Goal: Task Accomplishment & Management: Use online tool/utility

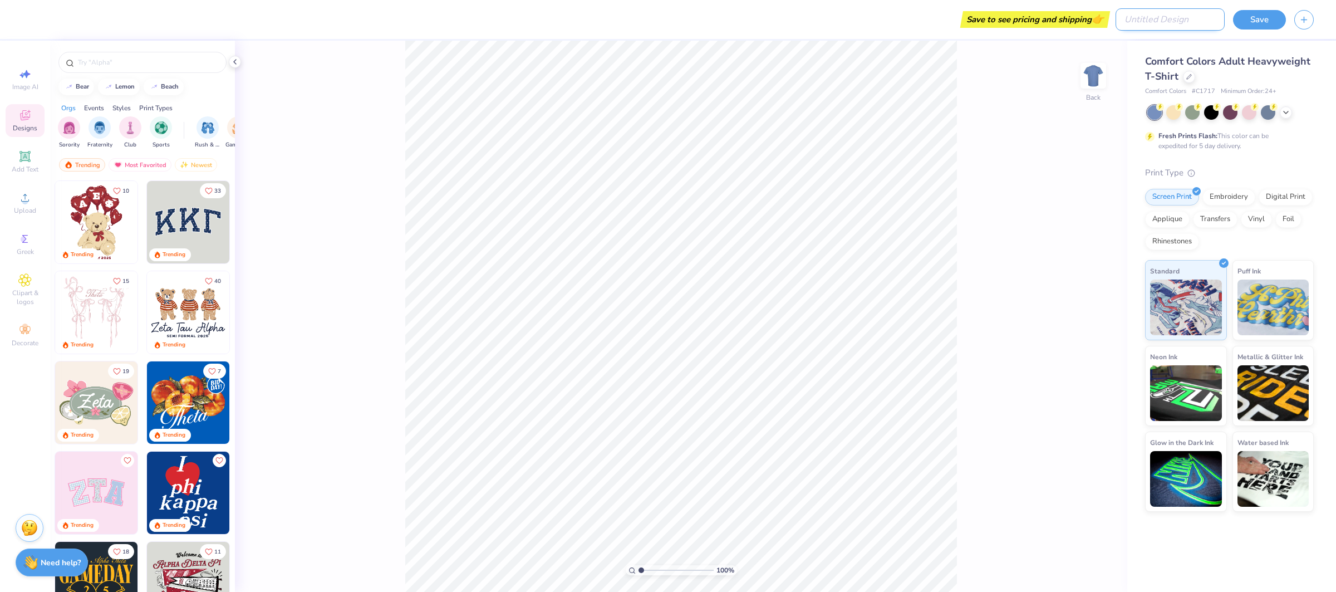
click at [1165, 9] on input "Design Title" at bounding box center [1170, 19] width 109 height 22
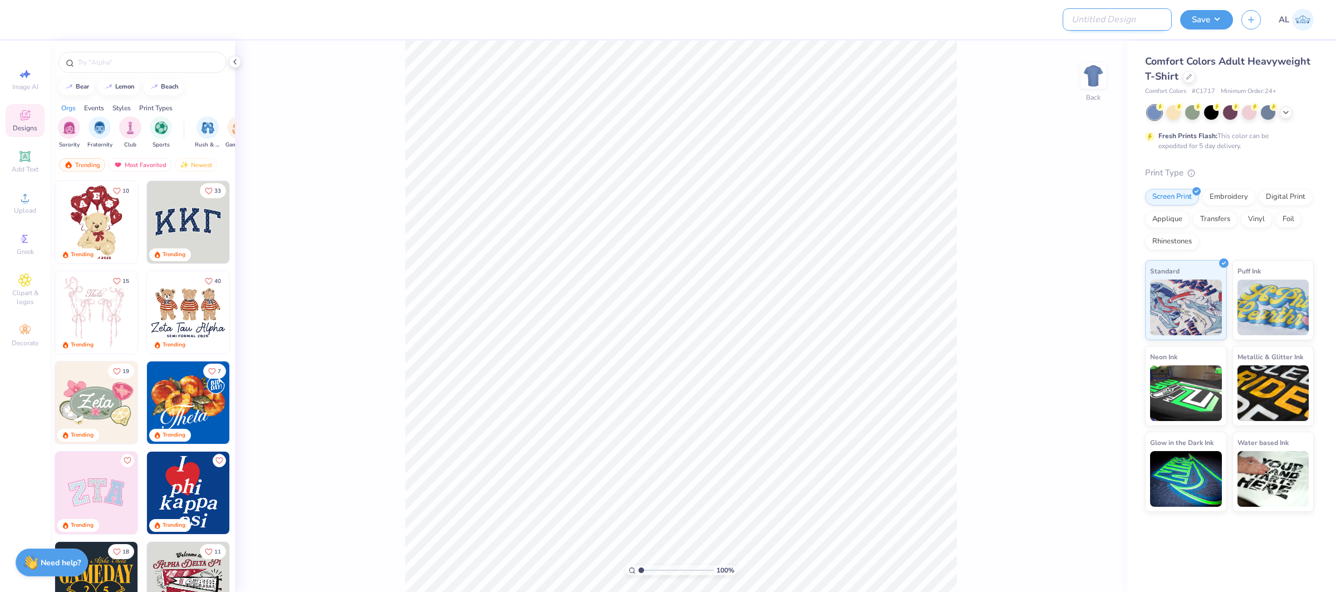
click at [1131, 26] on input "Design Title" at bounding box center [1117, 19] width 109 height 22
paste input "FPS239482"
type input "FPS239482"
click at [1219, 18] on button "Save" at bounding box center [1206, 17] width 53 height 19
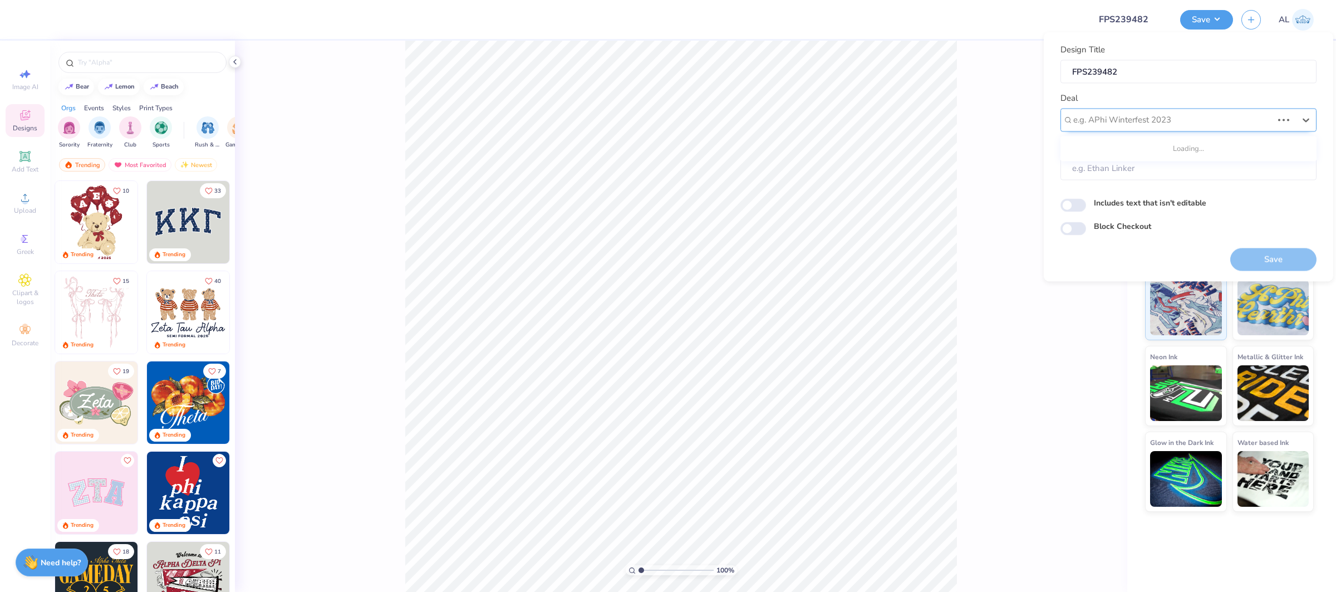
click at [1206, 117] on div at bounding box center [1172, 119] width 199 height 15
click at [1165, 150] on div "Design Tool Gallery" at bounding box center [1188, 149] width 247 height 18
type input "design tool gallery"
type input "Design Tool Gallery User"
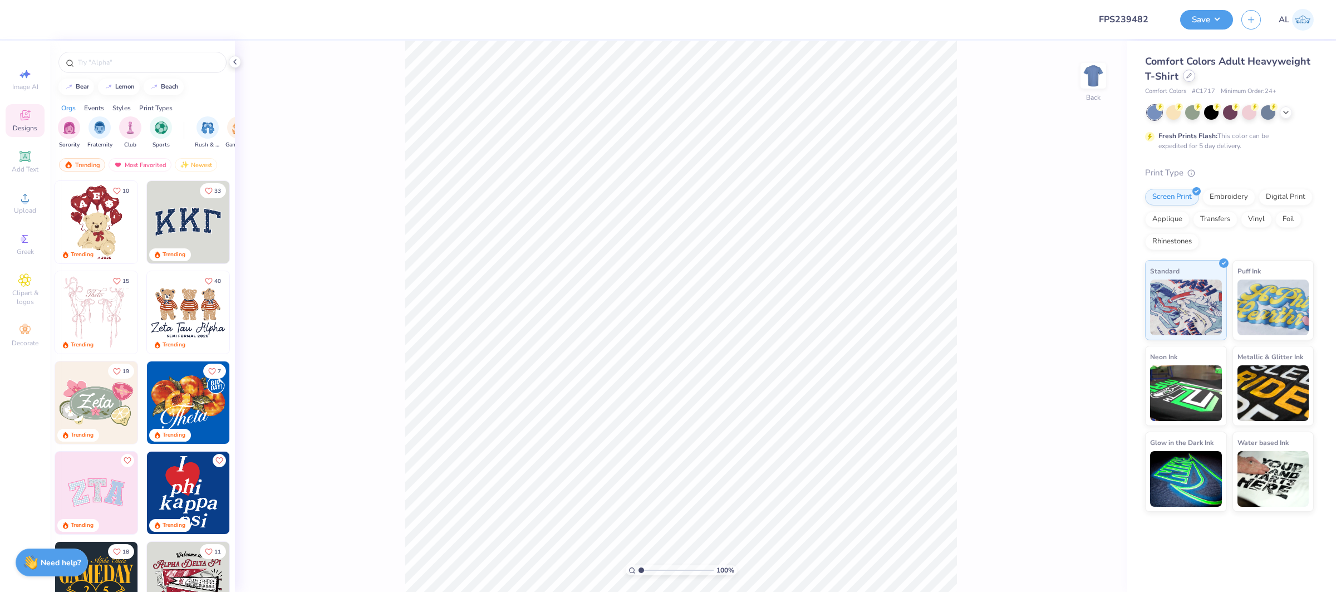
click at [1184, 76] on div at bounding box center [1189, 76] width 12 height 12
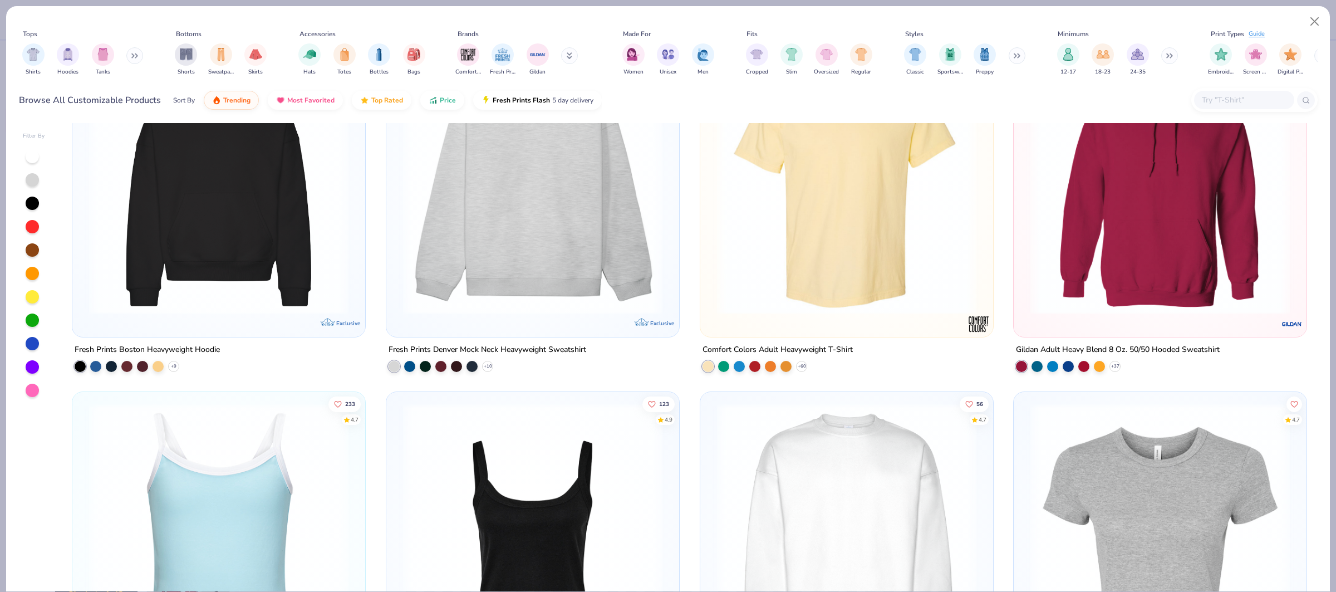
scroll to position [134, 0]
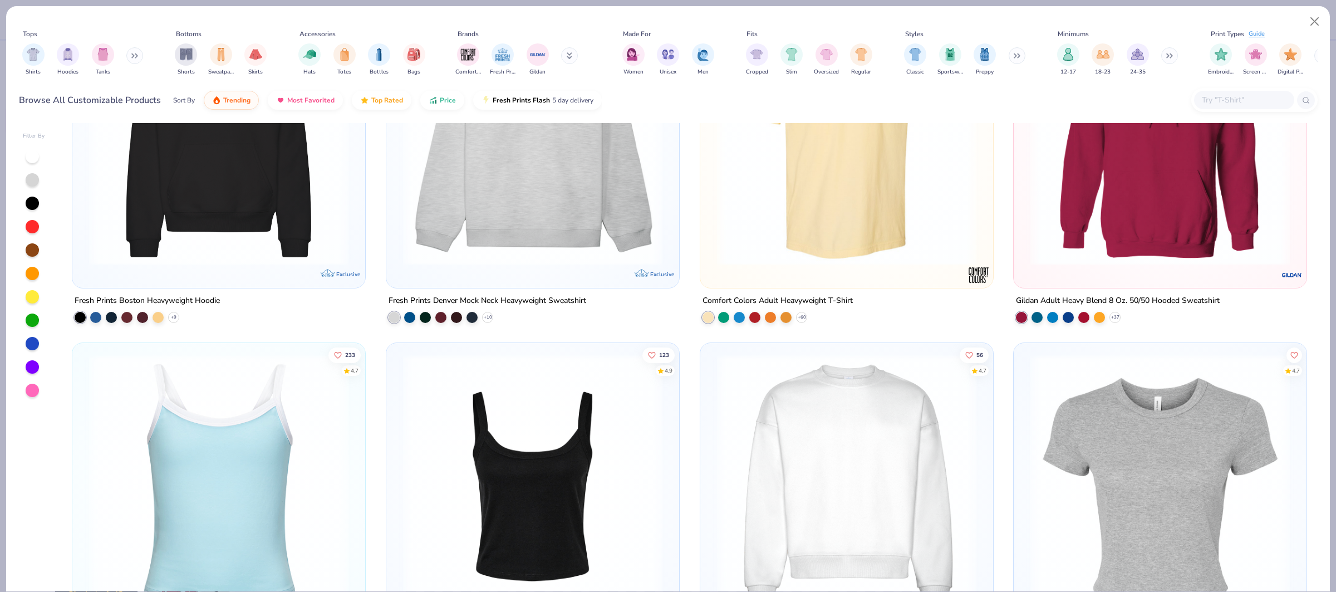
click at [815, 416] on img at bounding box center [847, 483] width 271 height 259
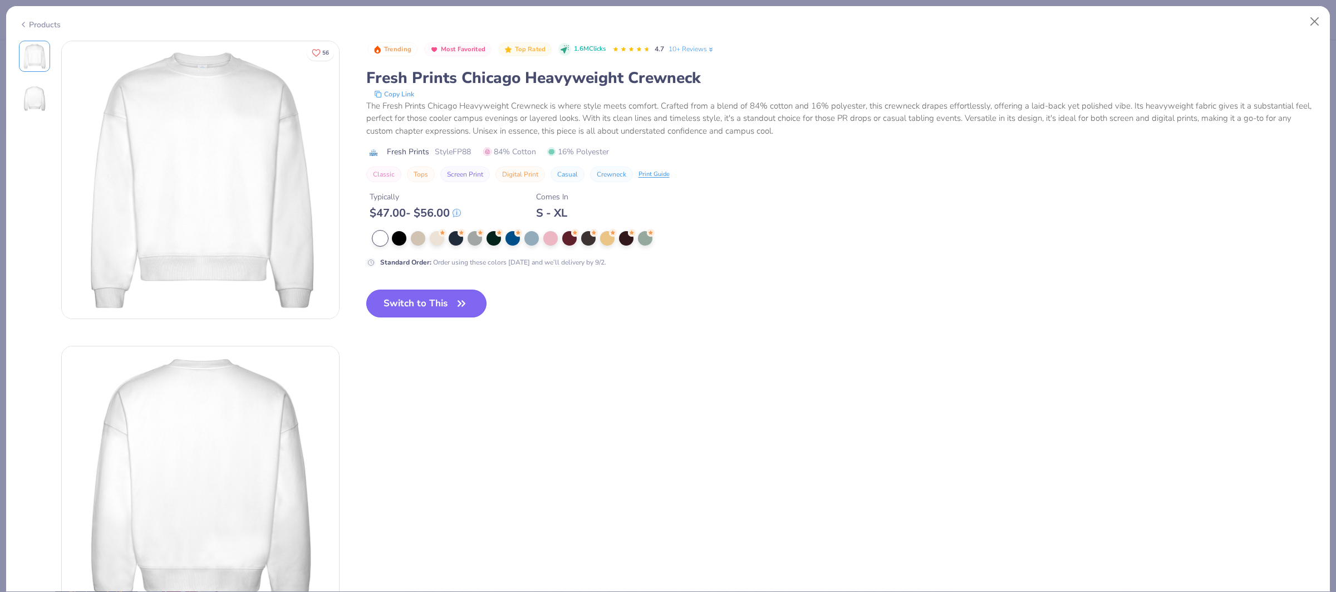
click at [441, 302] on button "Switch to This" at bounding box center [426, 304] width 121 height 28
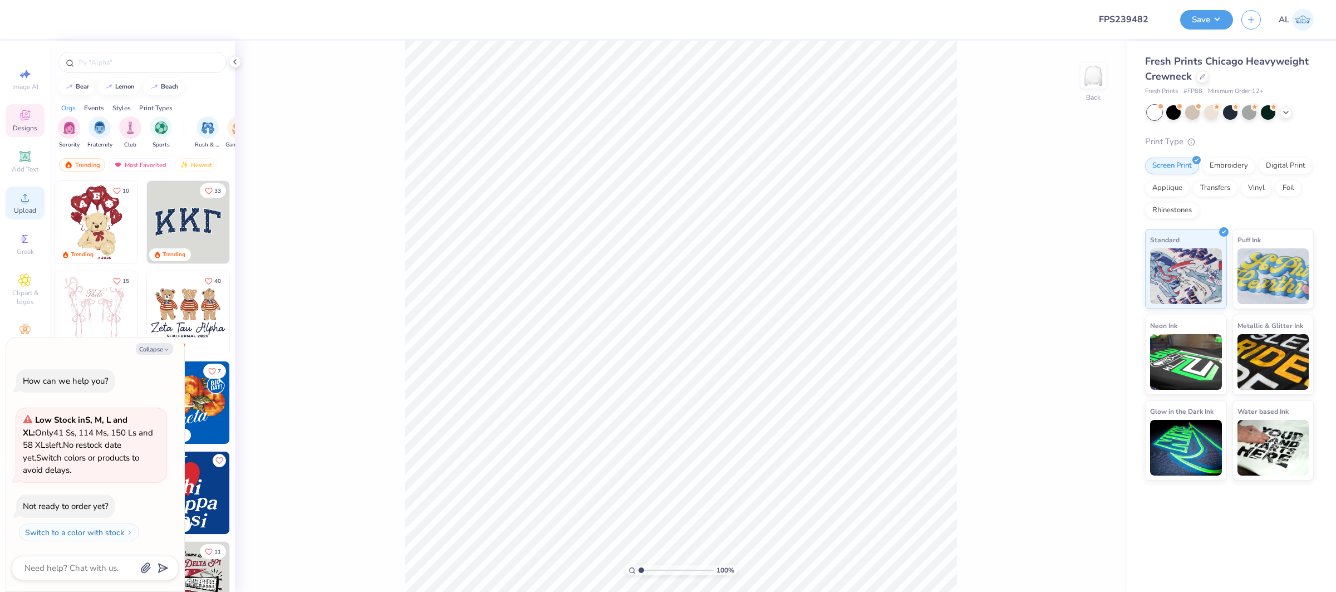
click at [16, 199] on div "Upload" at bounding box center [25, 203] width 39 height 33
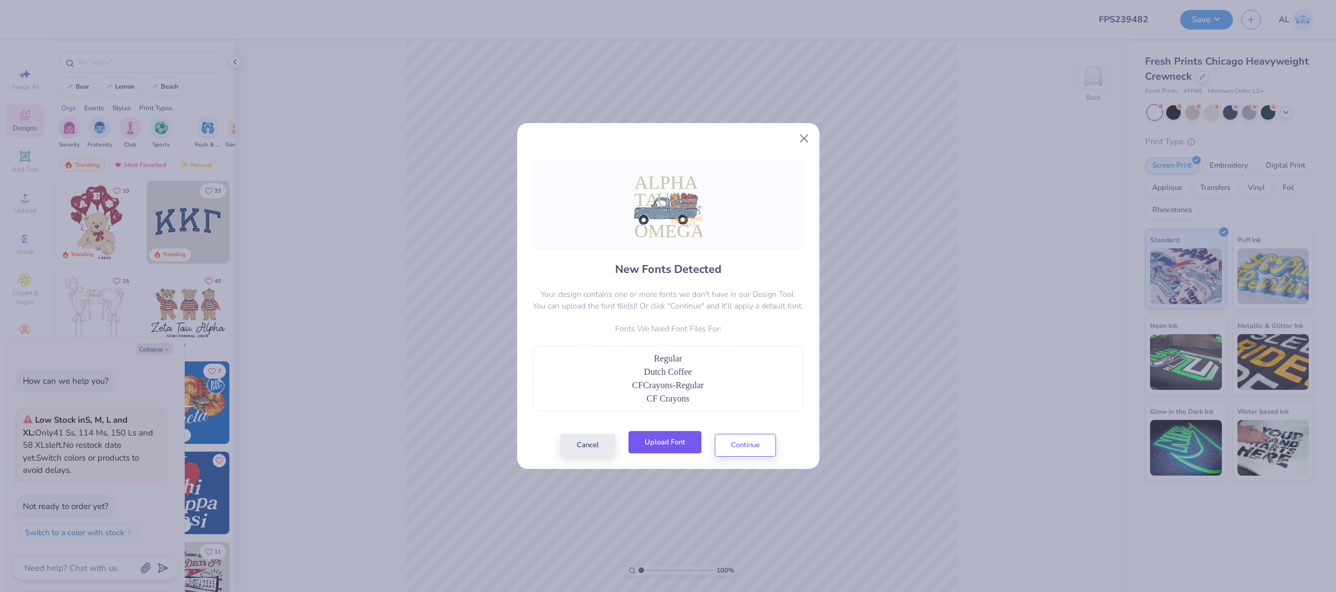
click at [674, 446] on button "Upload Font" at bounding box center [665, 442] width 73 height 23
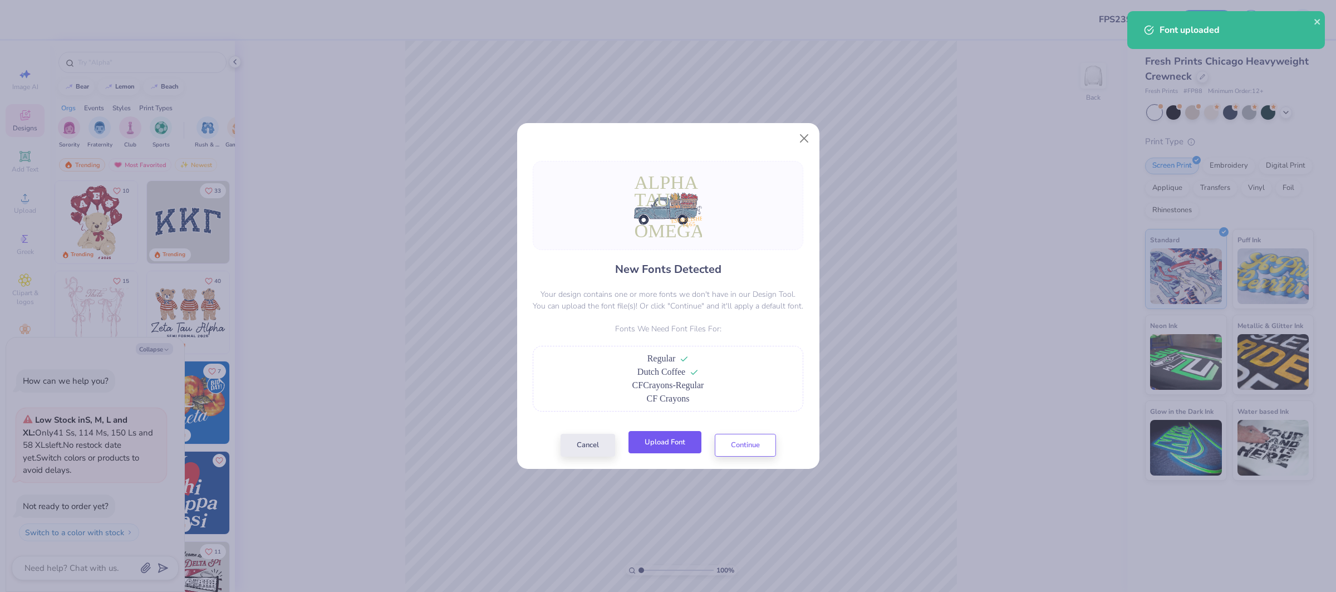
click at [660, 443] on button "Upload Font" at bounding box center [665, 442] width 73 height 23
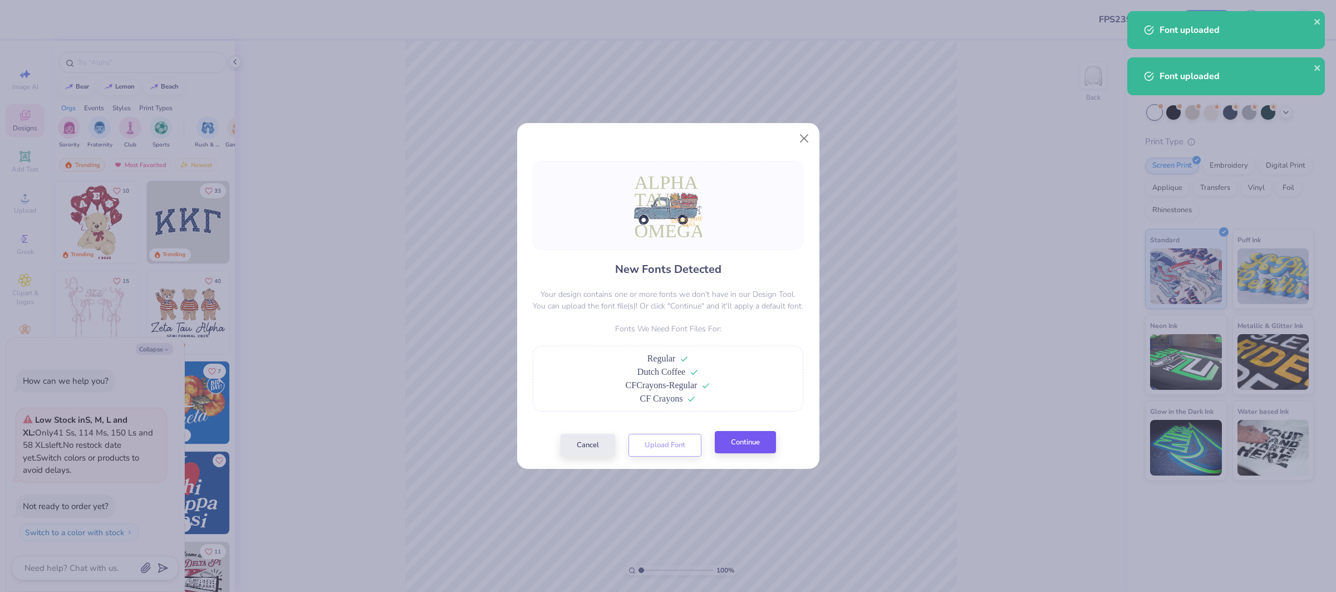
drag, startPoint x: 786, startPoint y: 442, endPoint x: 769, endPoint y: 443, distance: 17.3
click at [786, 442] on div "New Fonts Detected Your design contains one or more fonts we don't have in our …" at bounding box center [667, 309] width 277 height 296
click at [761, 443] on button "Continue" at bounding box center [745, 442] width 61 height 23
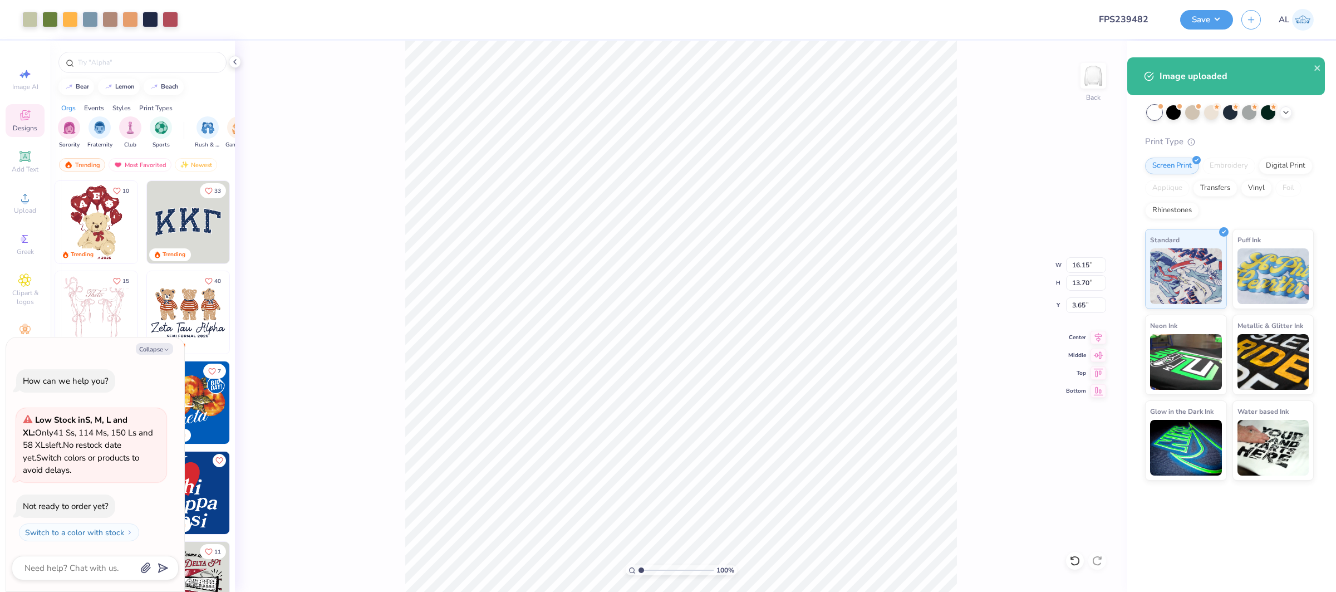
type textarea "x"
type input "9.07"
type input "7.70"
type input "10.04"
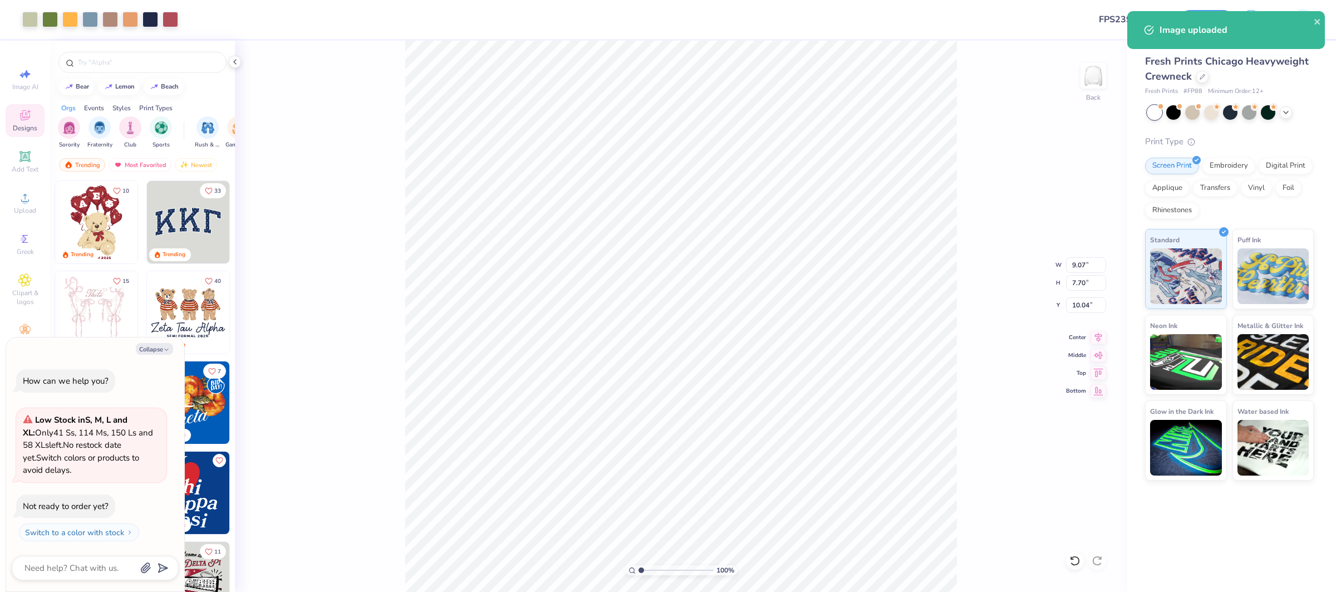
type textarea "x"
type input "10.50"
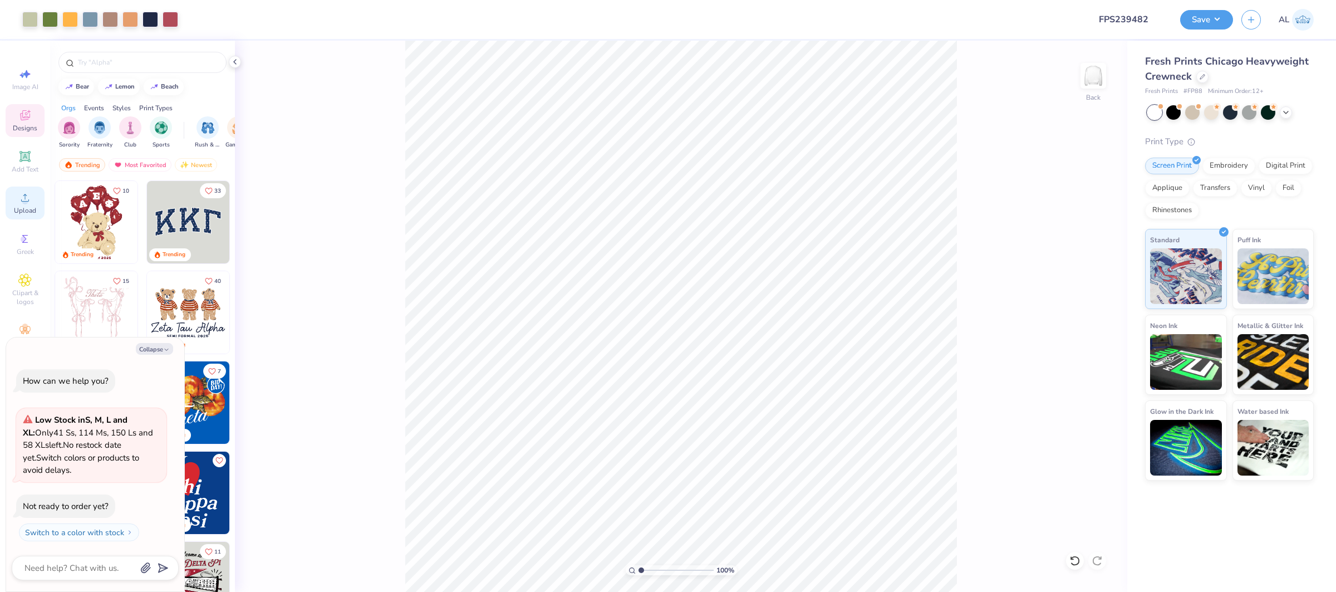
click at [37, 207] on div "Upload" at bounding box center [25, 203] width 39 height 33
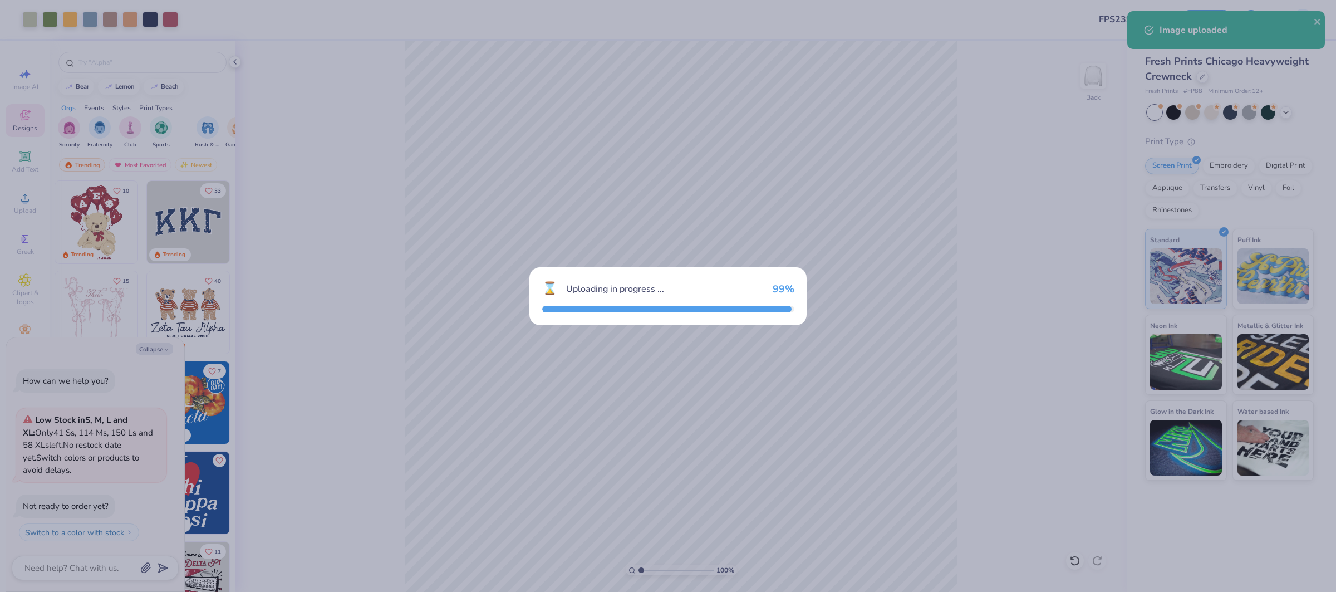
type textarea "x"
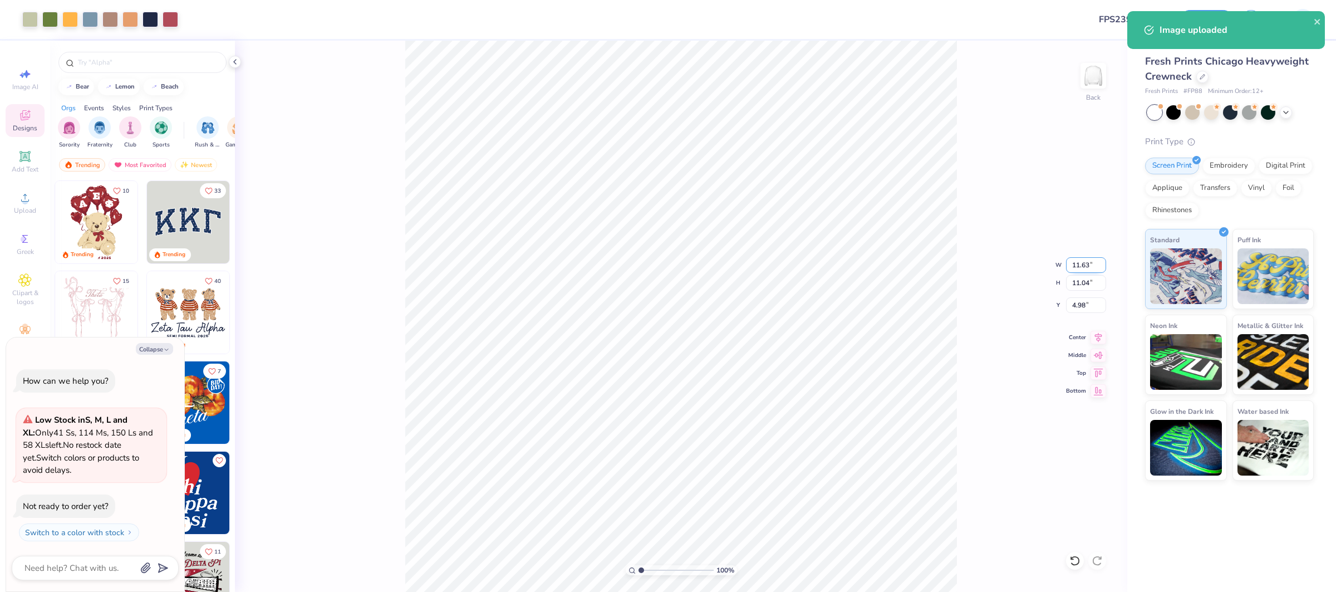
click at [1081, 263] on input "11.63" at bounding box center [1086, 265] width 40 height 16
type input "11.5"
type textarea "x"
type input "11.50"
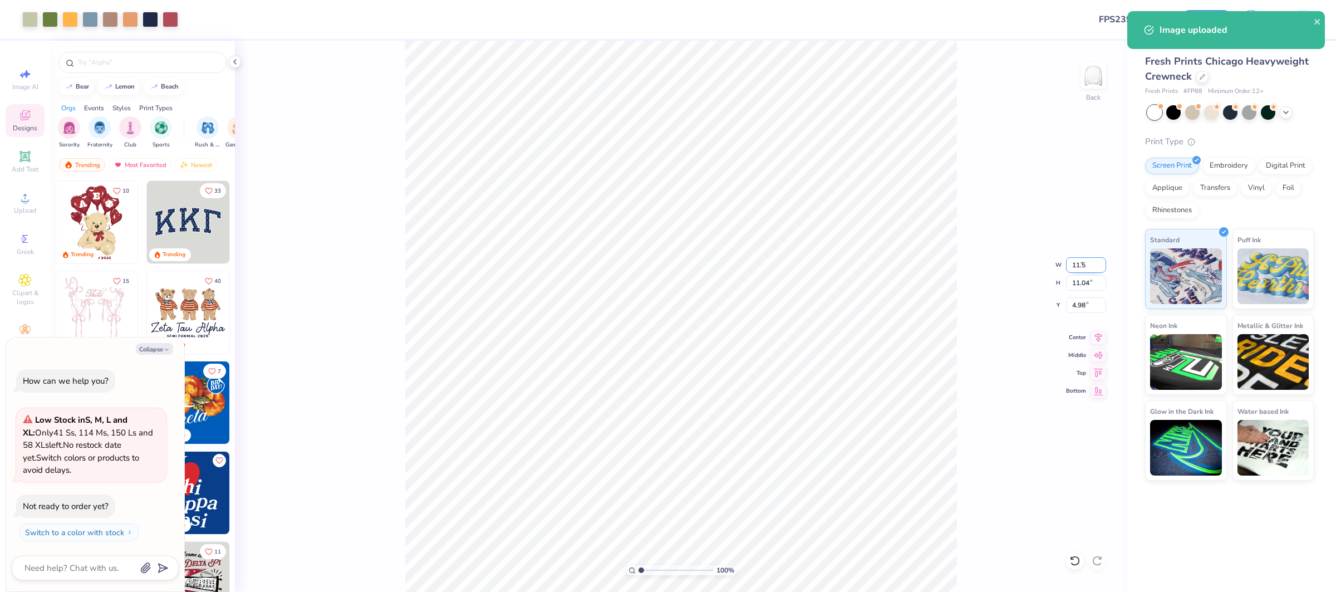
type input "10.91"
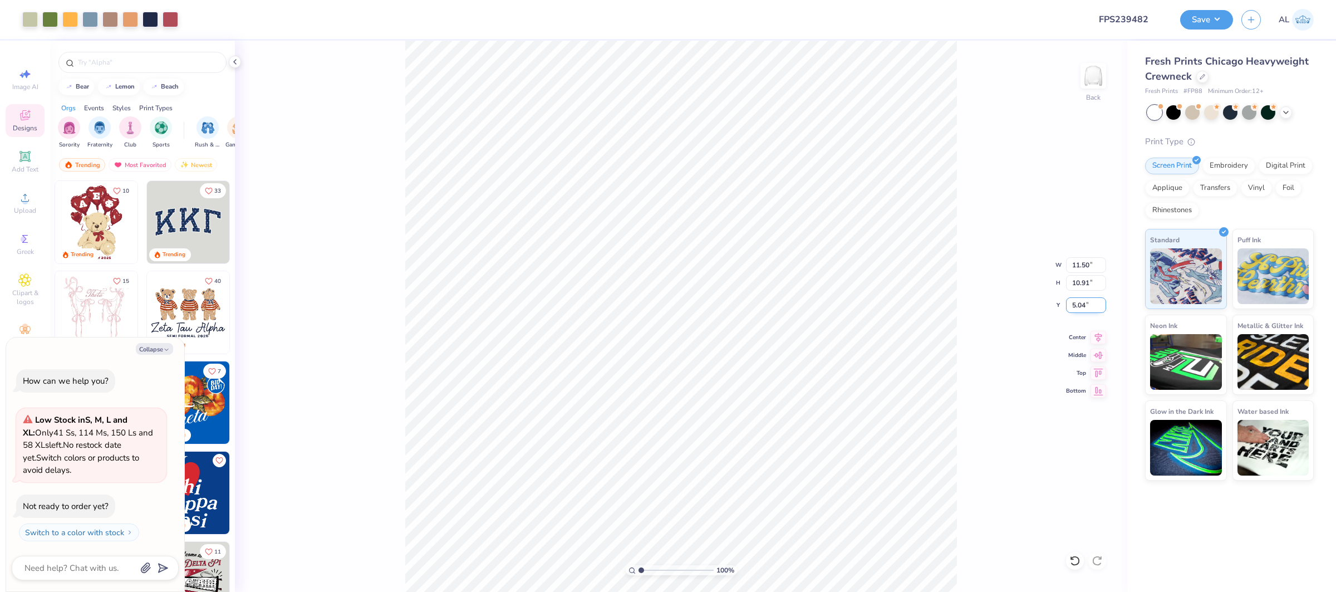
click at [1077, 298] on input "5.04" at bounding box center [1086, 305] width 40 height 16
type input "2"
type textarea "x"
type input "2.00"
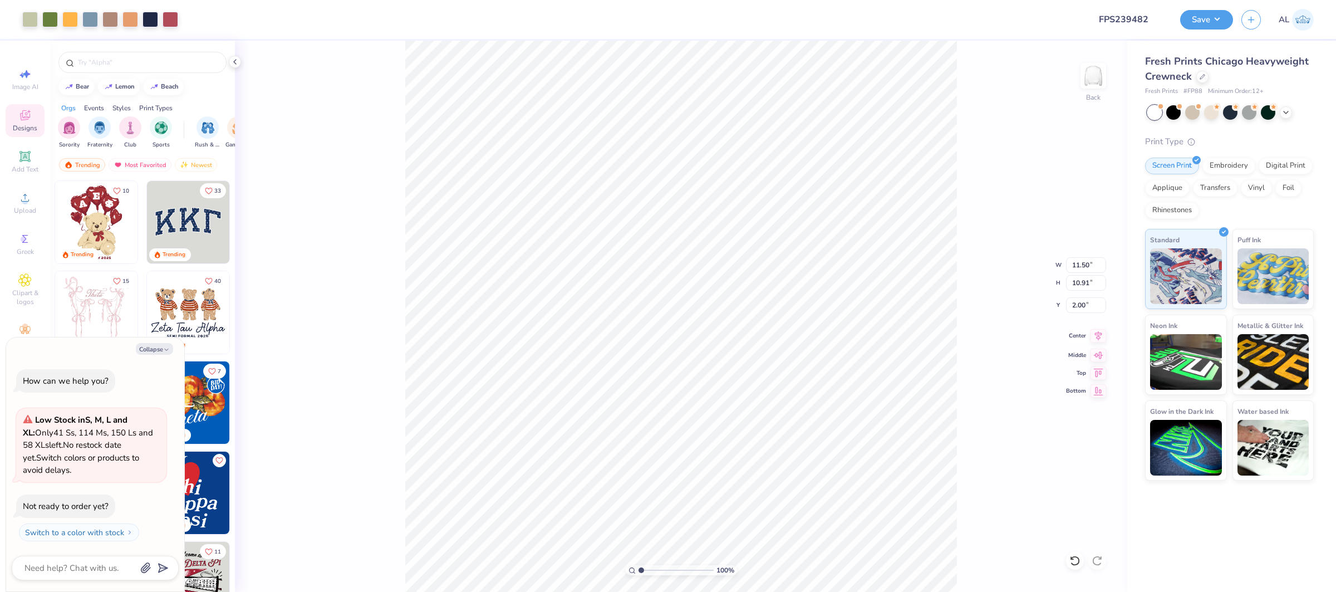
click at [1091, 330] on icon at bounding box center [1099, 335] width 16 height 13
click at [712, 532] on li "Send to Back" at bounding box center [706, 536] width 87 height 22
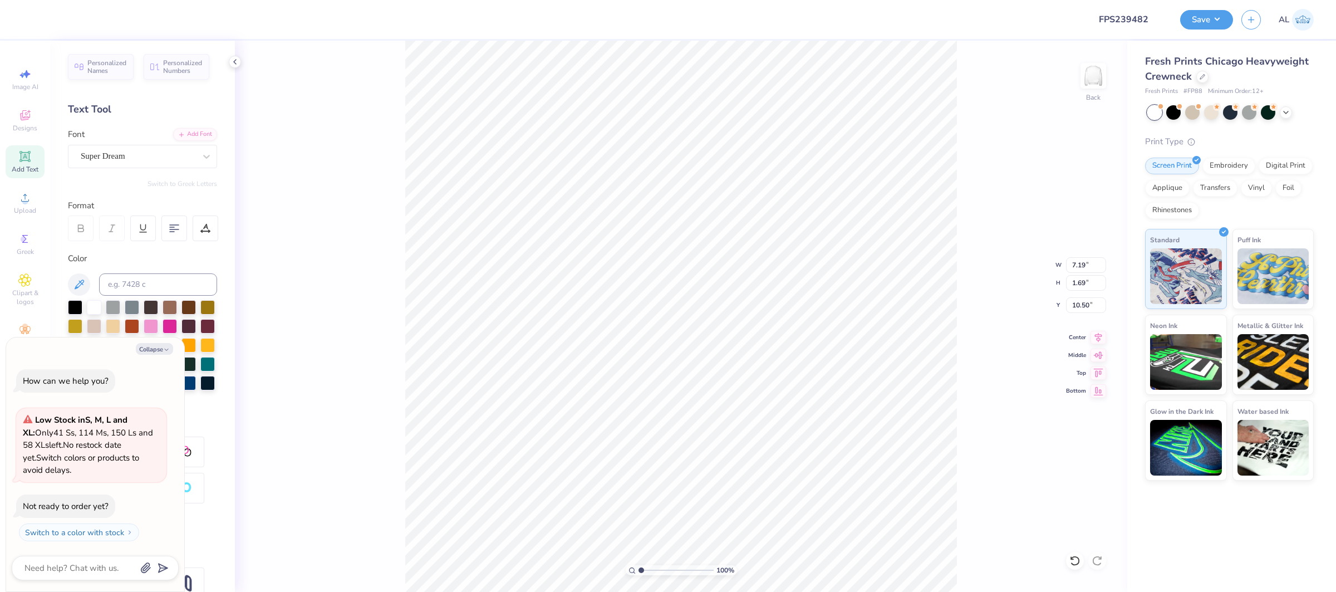
click at [109, 168] on div "Personalized Names Personalized Numbers Text Tool Add Font Font Super Dream Swi…" at bounding box center [142, 316] width 185 height 551
click at [125, 158] on div "Super Dream" at bounding box center [138, 156] width 117 height 17
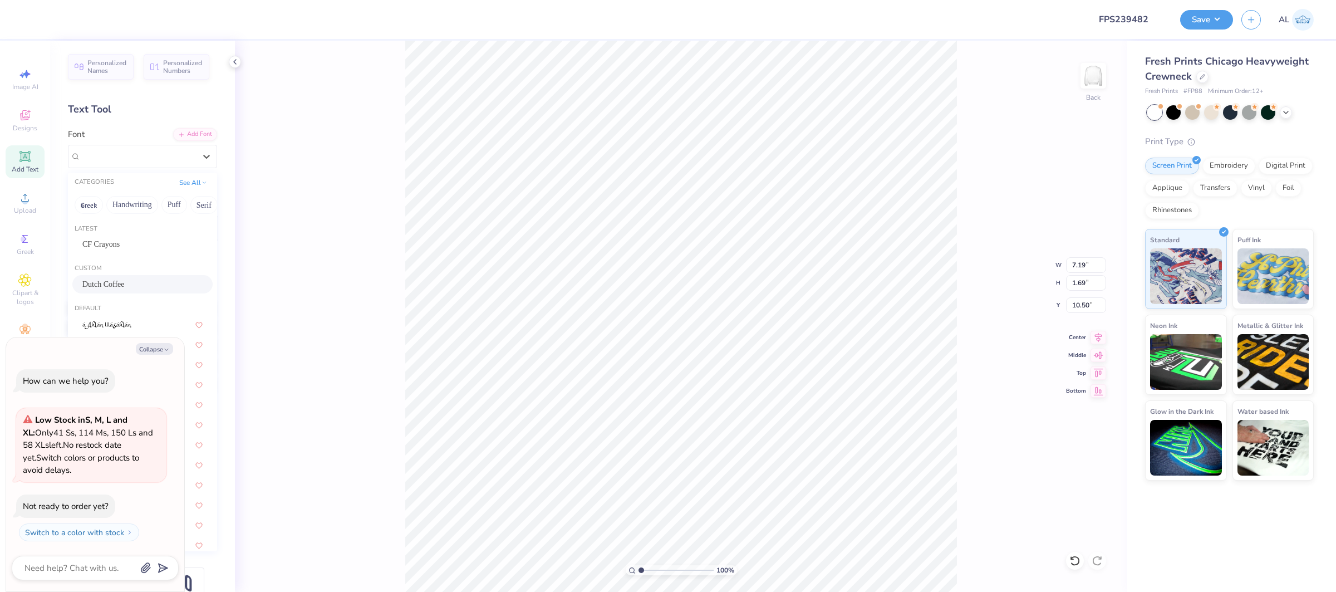
click at [134, 276] on div "Dutch Coffee" at bounding box center [142, 284] width 140 height 18
type textarea "x"
type input "7.77"
type input "1.99"
type input "10.51"
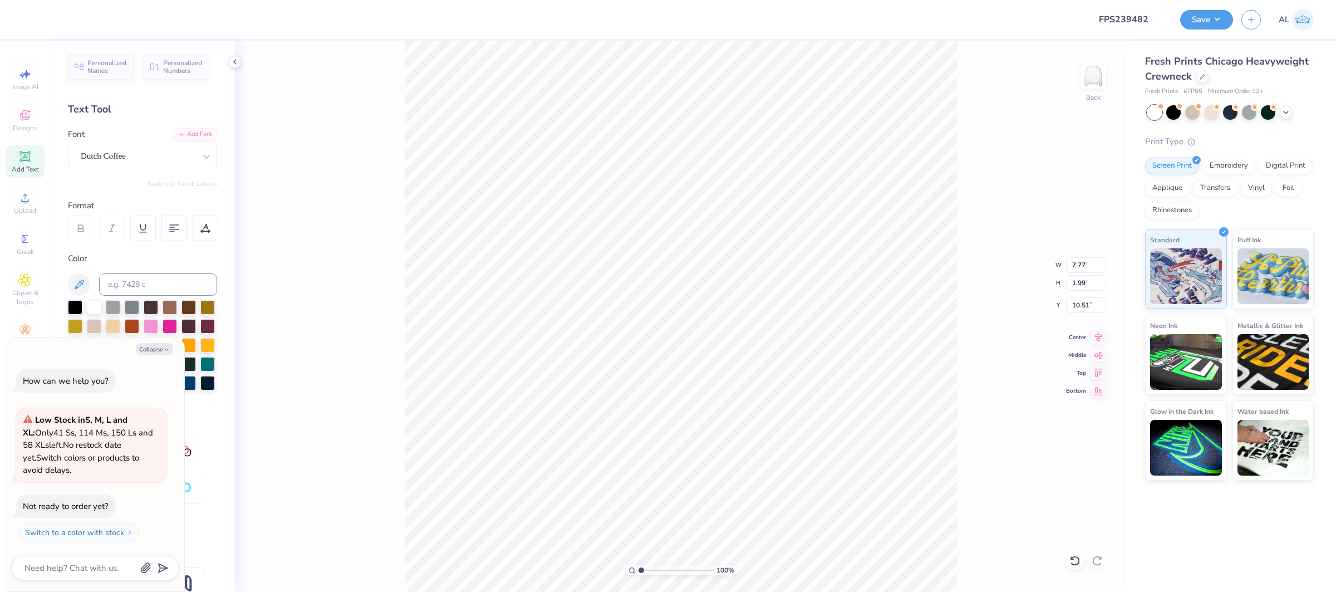
type textarea "x"
type input "1.43"
type input "1.68"
type input "12.62"
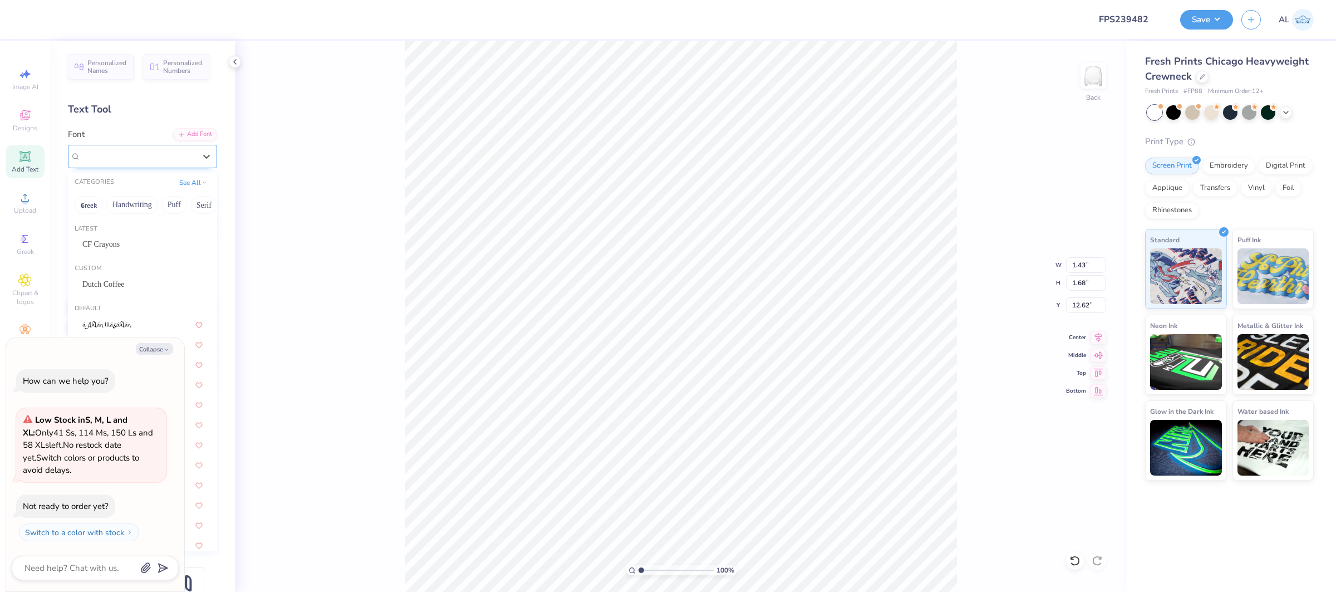
click at [158, 156] on div "Super Dream" at bounding box center [138, 156] width 117 height 17
click at [125, 283] on span "Dutch Coffee" at bounding box center [103, 284] width 42 height 12
type textarea "x"
type input "1.54"
type input "1.94"
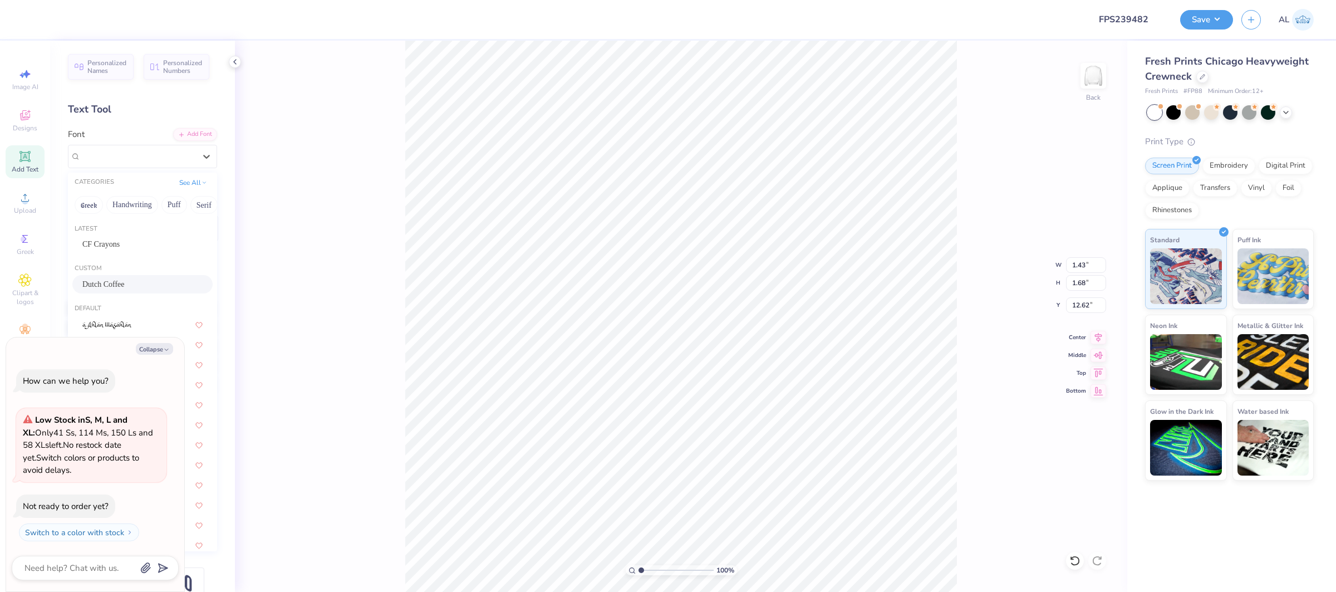
type input "12.66"
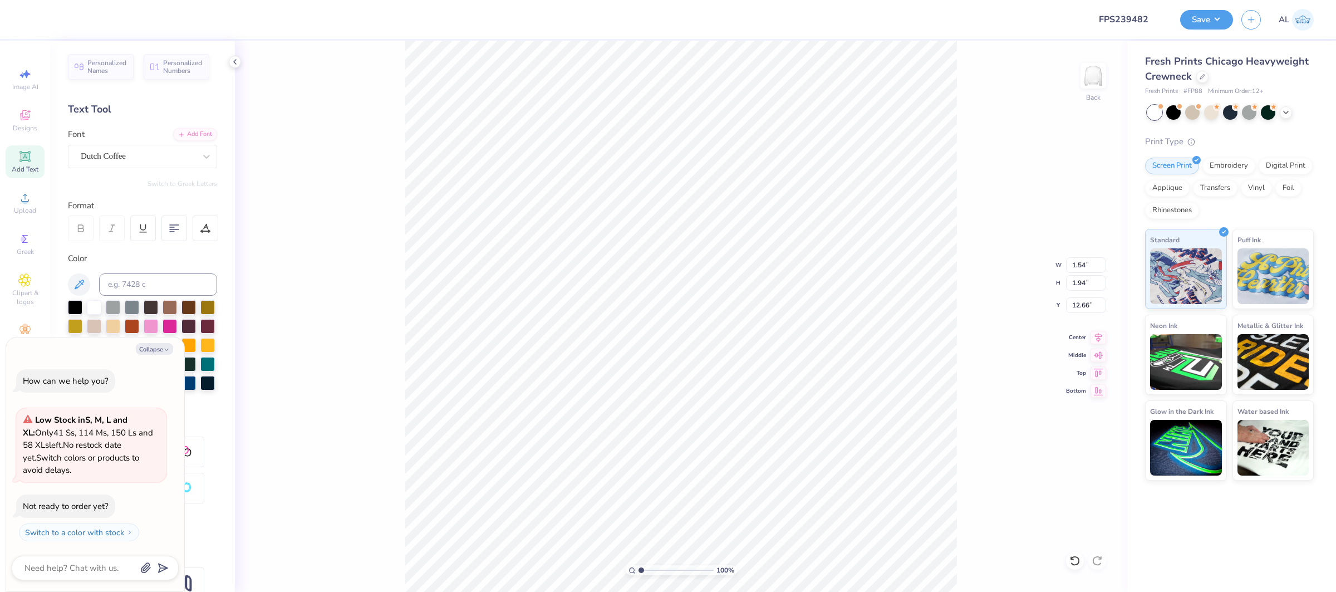
type textarea "x"
type input "8.43"
type input "3.98"
click at [400, 324] on div "100 % Back W 8.43 8.43 " H 3.98 3.98 " Y 12.66 12.66 " Center Middle Top Bottom" at bounding box center [681, 316] width 893 height 551
type textarea "x"
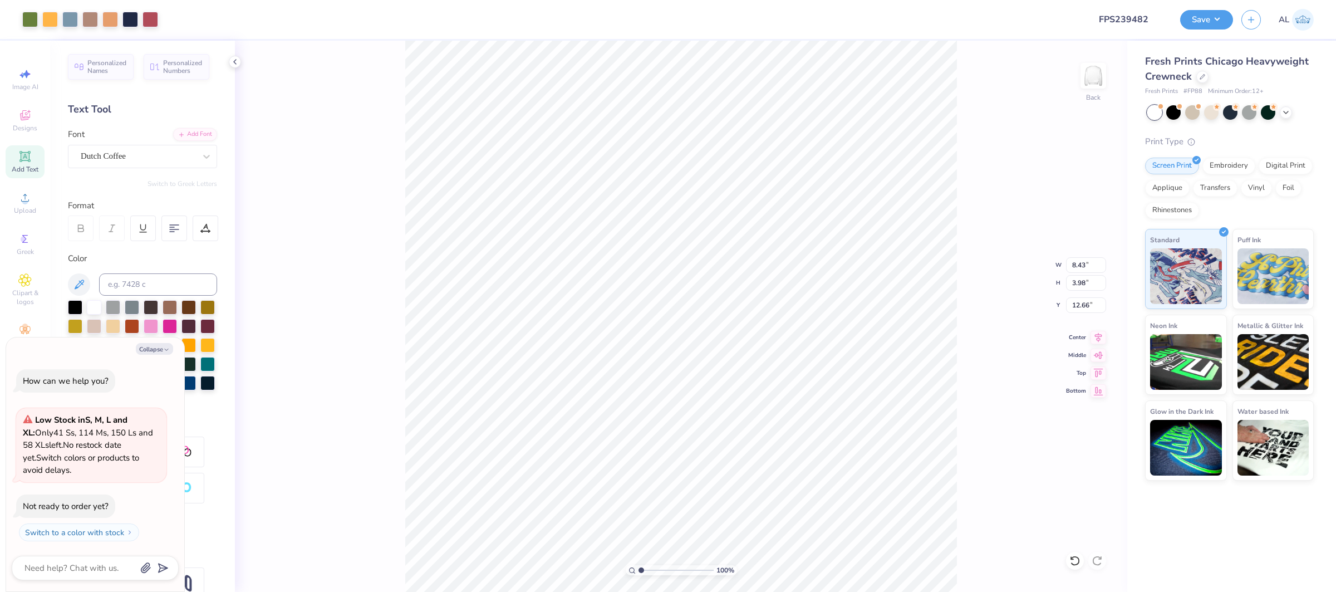
type input "1.53"
type textarea "x"
type input "2.70"
type input "1.69"
type input "12.62"
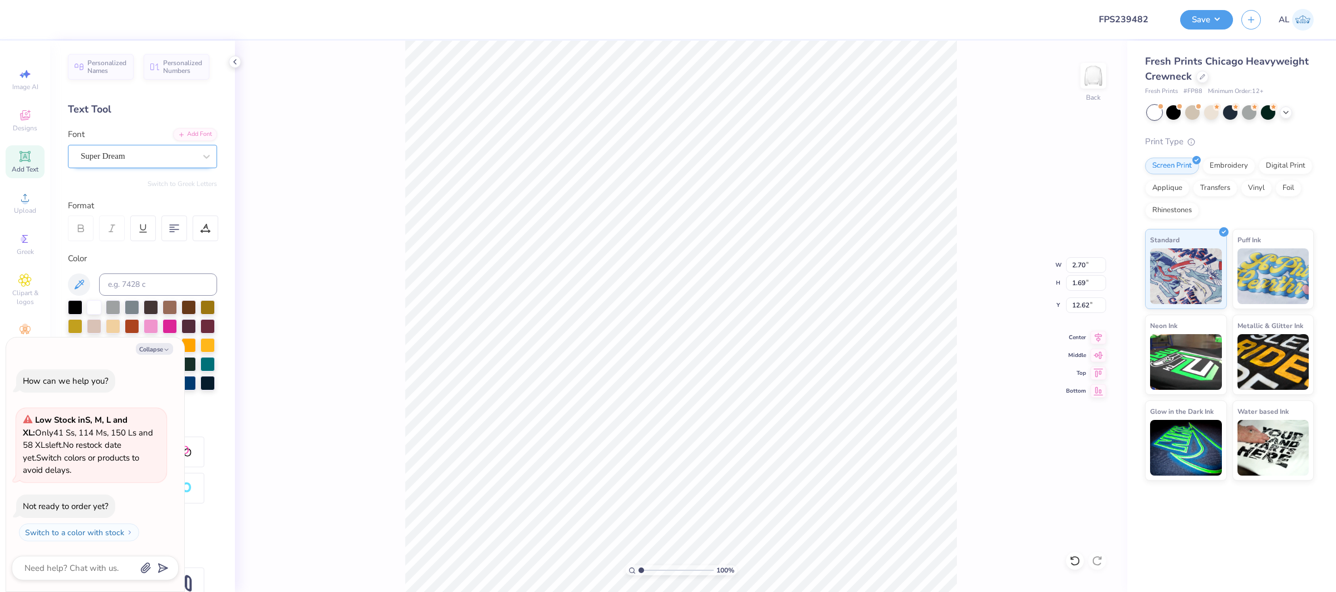
click at [143, 158] on div "Super Dream" at bounding box center [138, 156] width 117 height 17
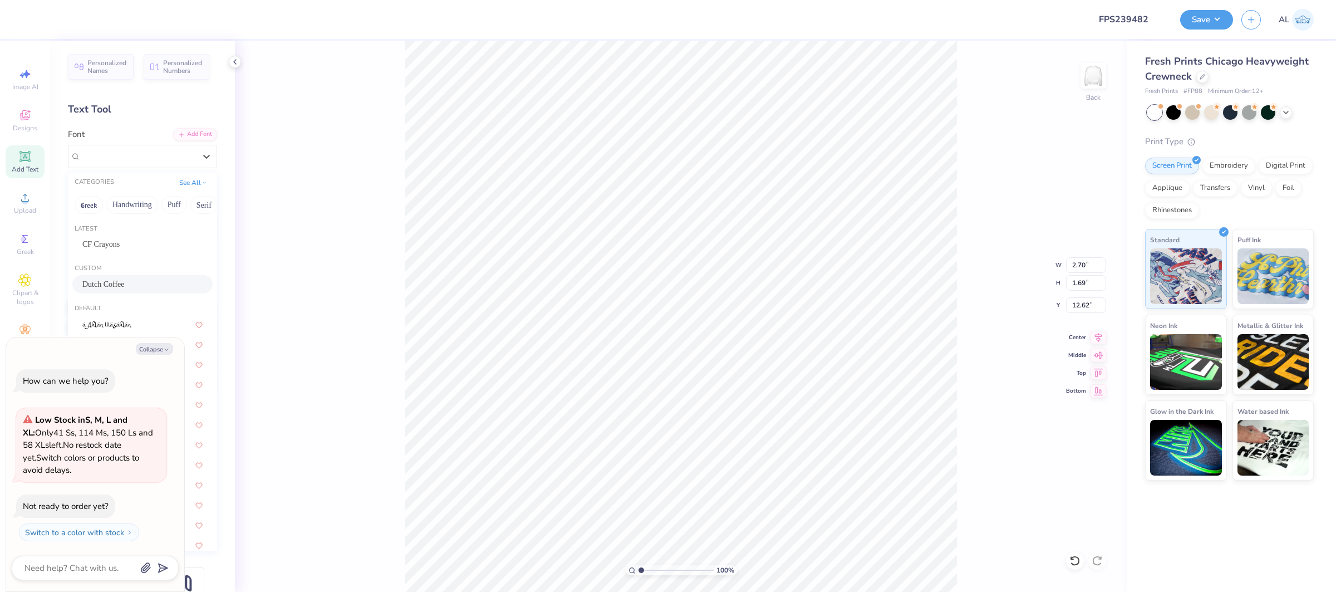
click at [141, 279] on div "Dutch Coffee" at bounding box center [142, 284] width 120 height 12
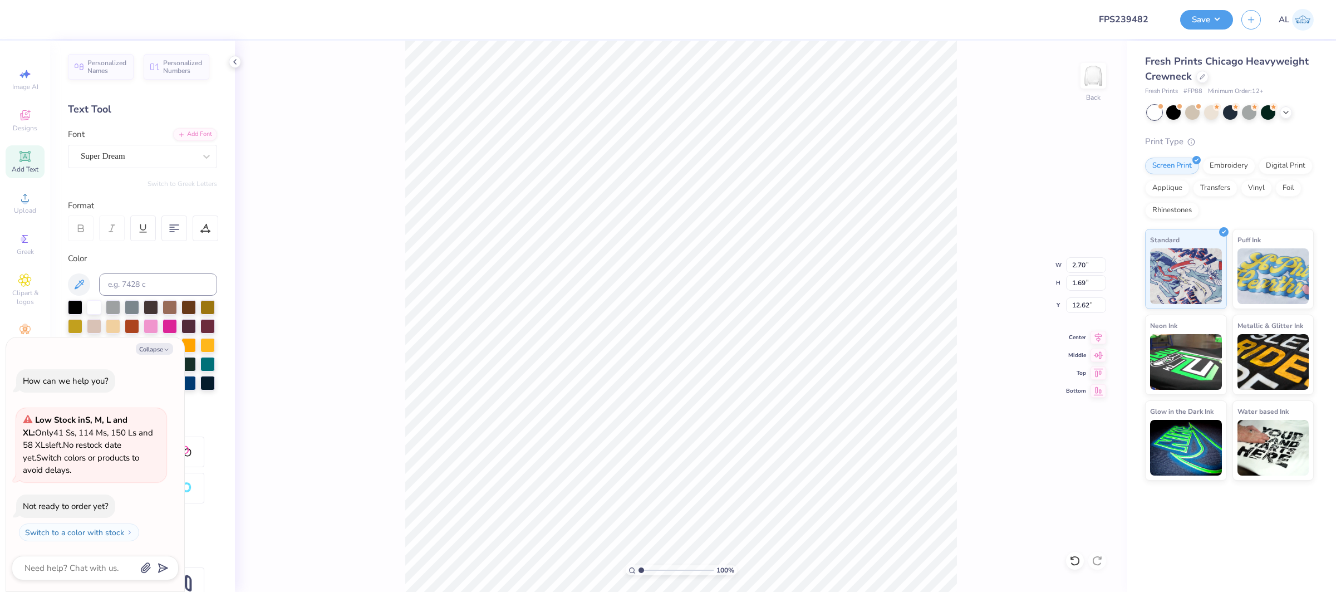
type textarea "x"
type input "7.36"
type input "16.52"
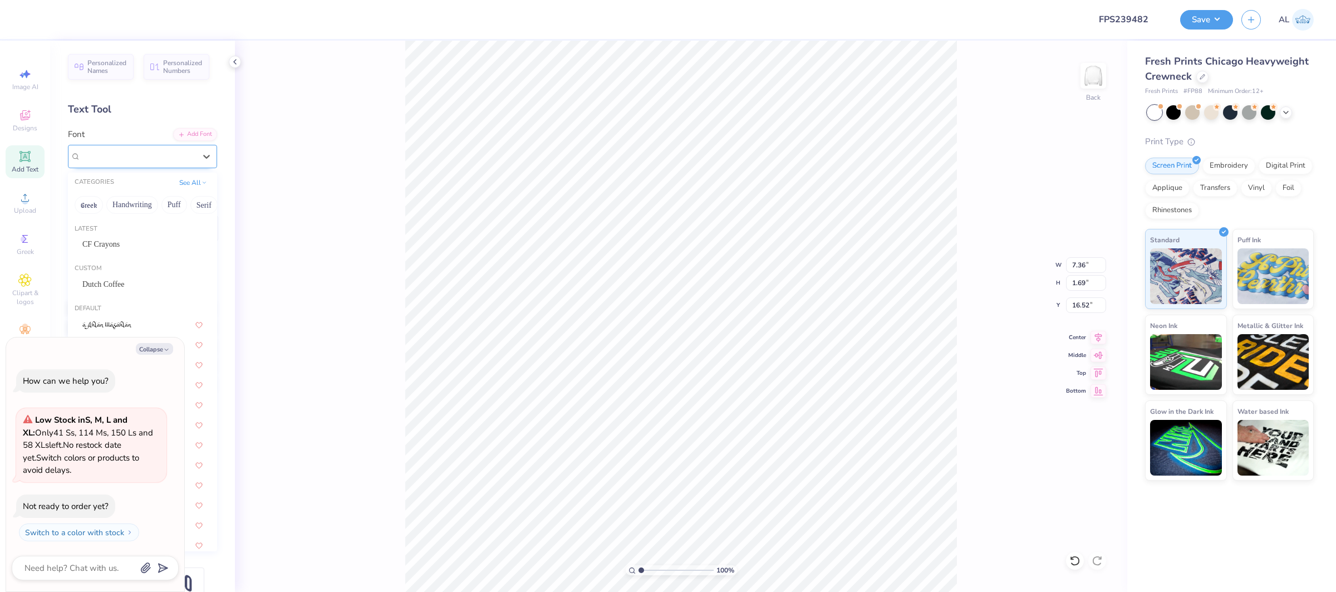
click at [116, 165] on div "Super Dream" at bounding box center [142, 156] width 149 height 23
click at [125, 281] on span "Dutch Coffee" at bounding box center [103, 284] width 42 height 12
type textarea "x"
type input "7.90"
type input "1.99"
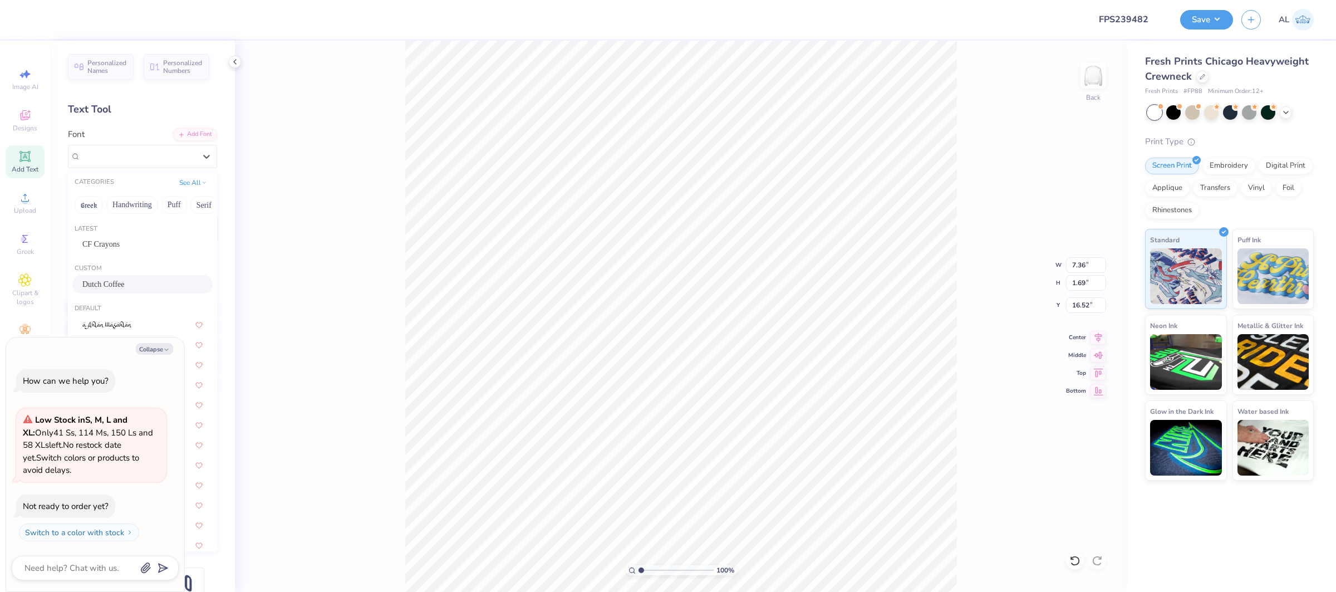
type input "16.53"
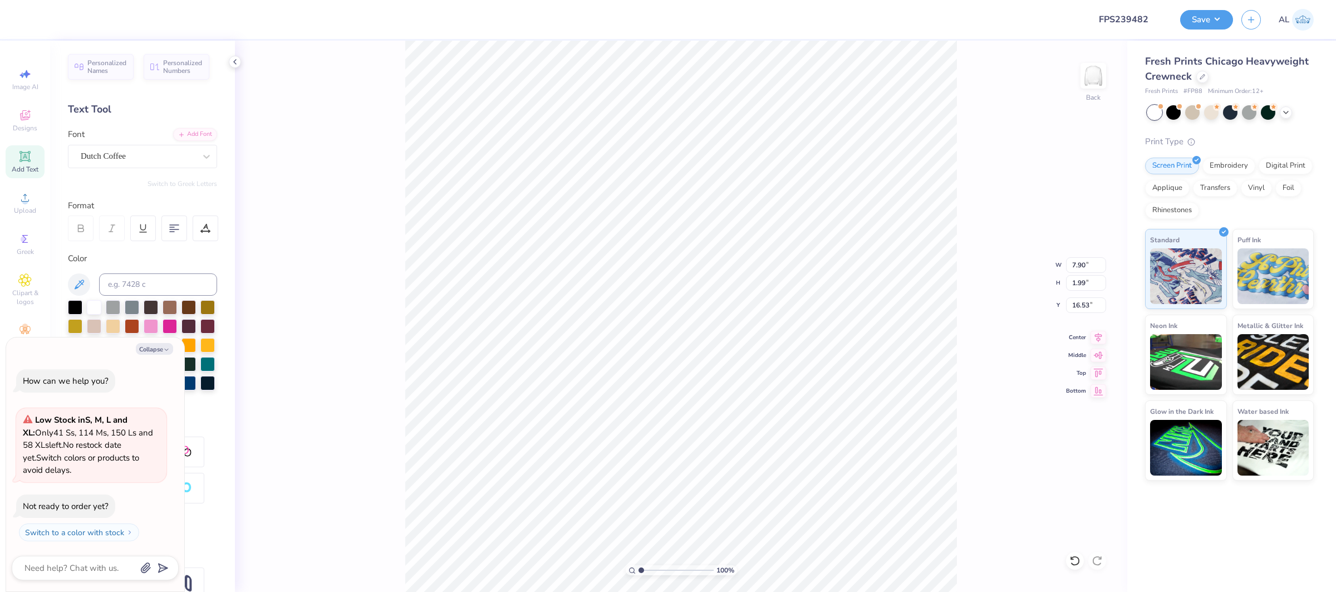
type textarea "x"
type input "4.46"
type input "0.91"
type input "15.54"
click at [150, 153] on div "Super Dream" at bounding box center [138, 156] width 117 height 17
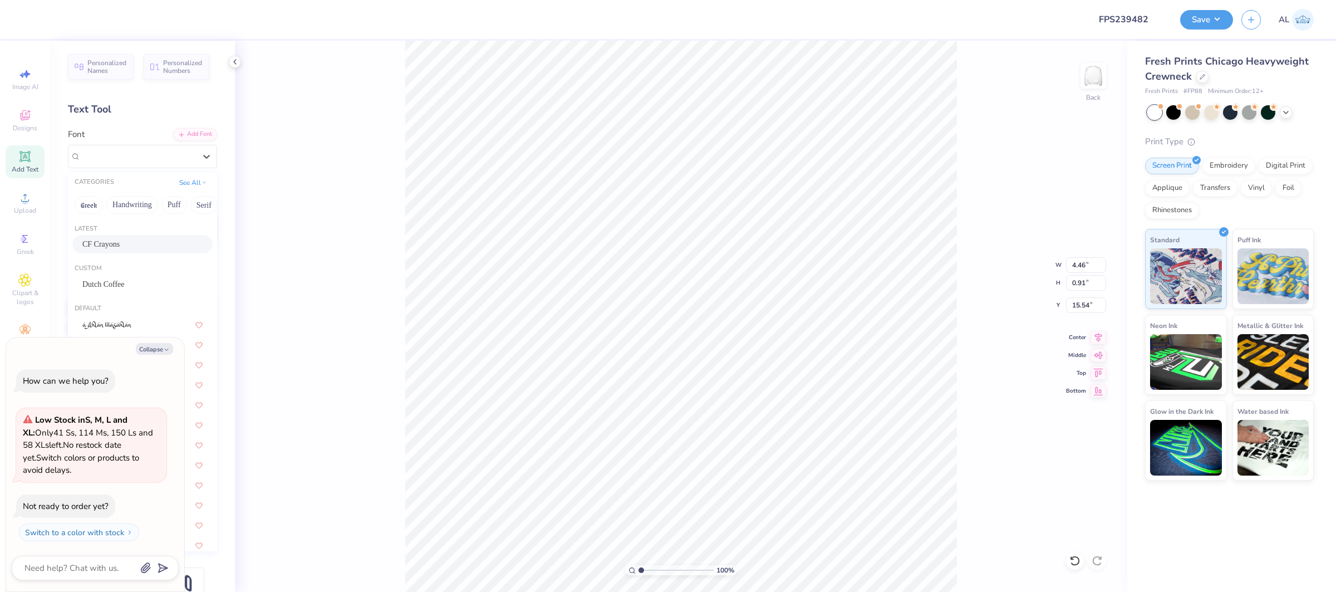
click at [148, 247] on div "CF Crayons" at bounding box center [142, 244] width 120 height 12
type textarea "x"
type input "3.80"
type input "0.79"
type input "15.63"
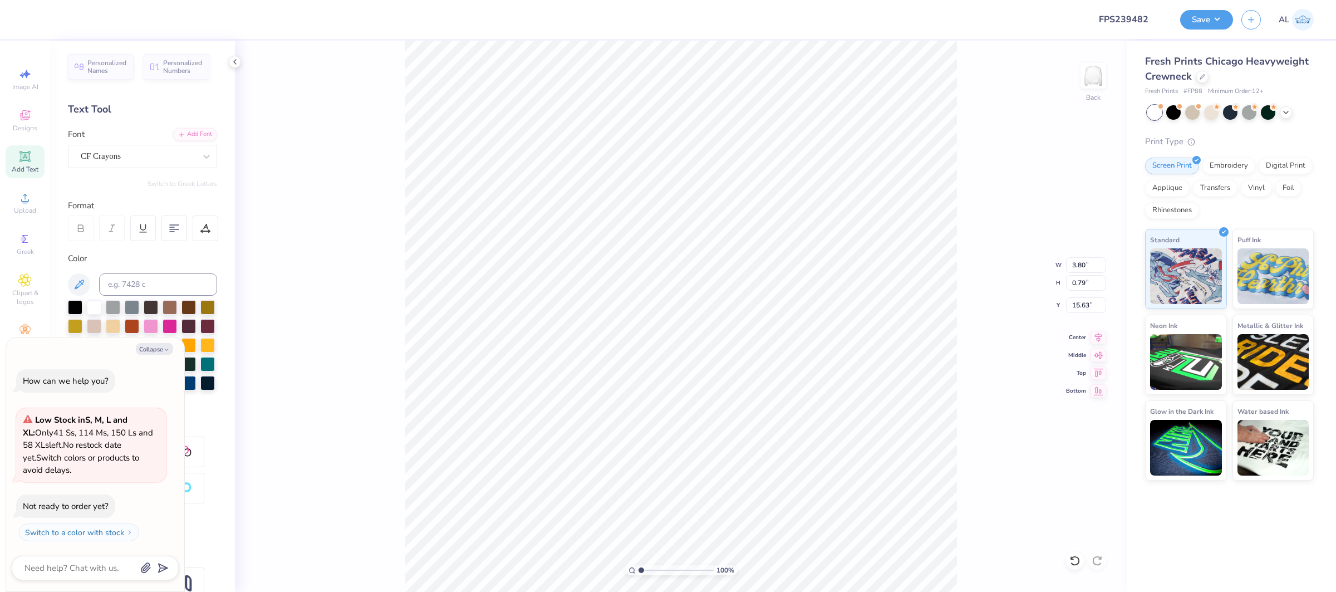
type textarea "x"
type input "1.78"
type input "0.65"
type input "16.28"
type textarea "x"
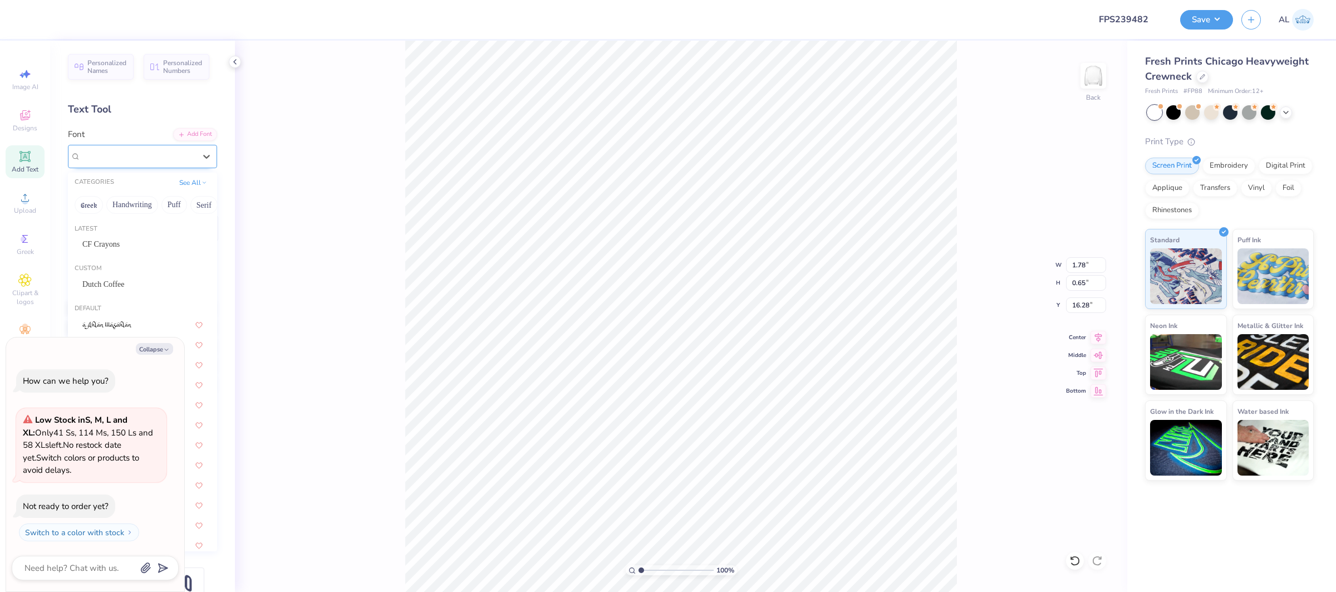
click at [141, 156] on div "Super Dream" at bounding box center [138, 156] width 117 height 17
click at [156, 249] on div "CF Crayons" at bounding box center [142, 244] width 120 height 12
type input "3.75"
type textarea "x"
type input "1.39"
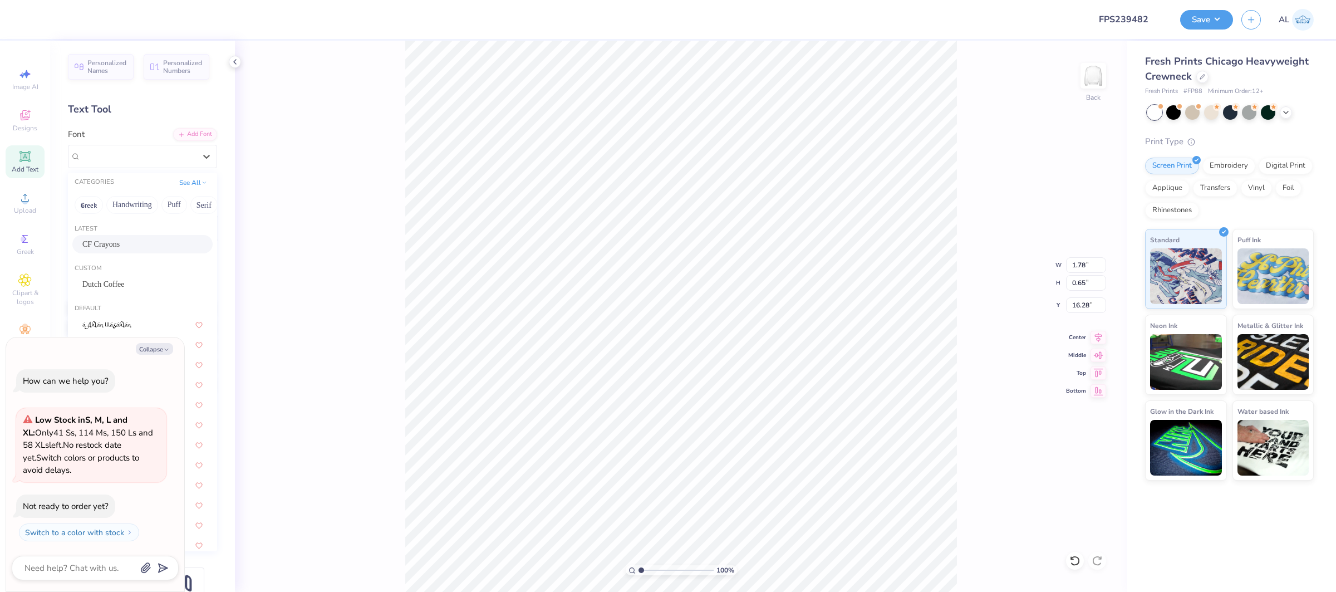
type input "0.61"
type input "16.36"
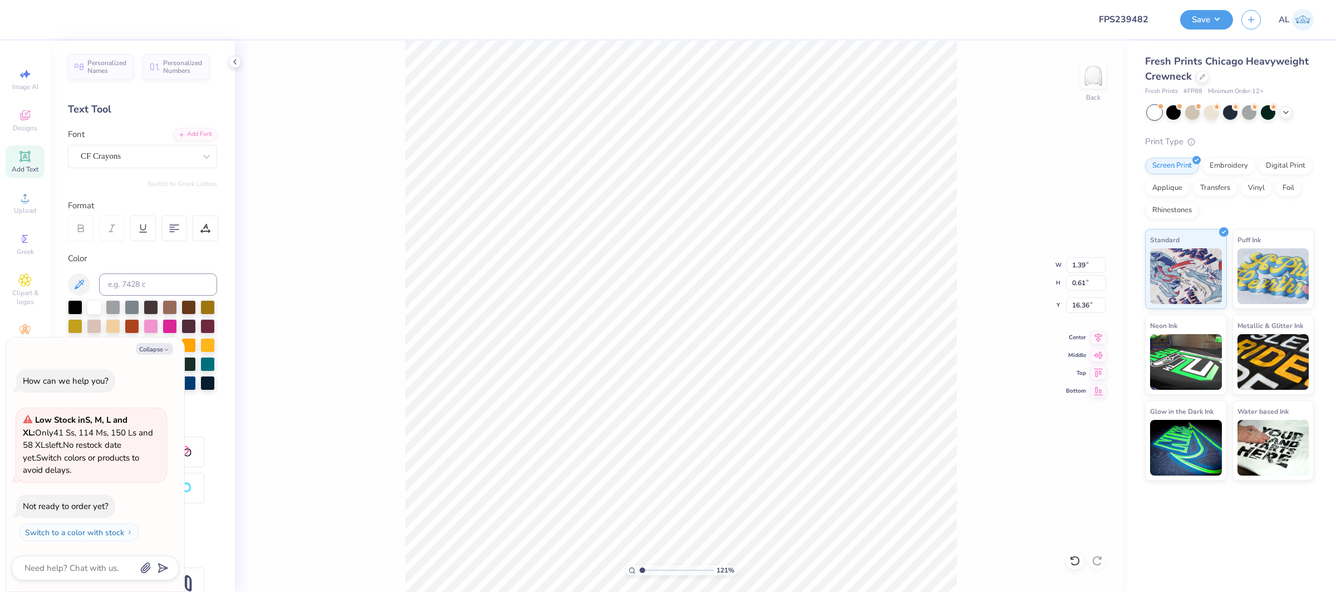
drag, startPoint x: 661, startPoint y: 568, endPoint x: 643, endPoint y: 566, distance: 19.0
type input "1.21"
click at [643, 566] on input "range" at bounding box center [676, 570] width 75 height 10
type textarea "x"
type input "9.00"
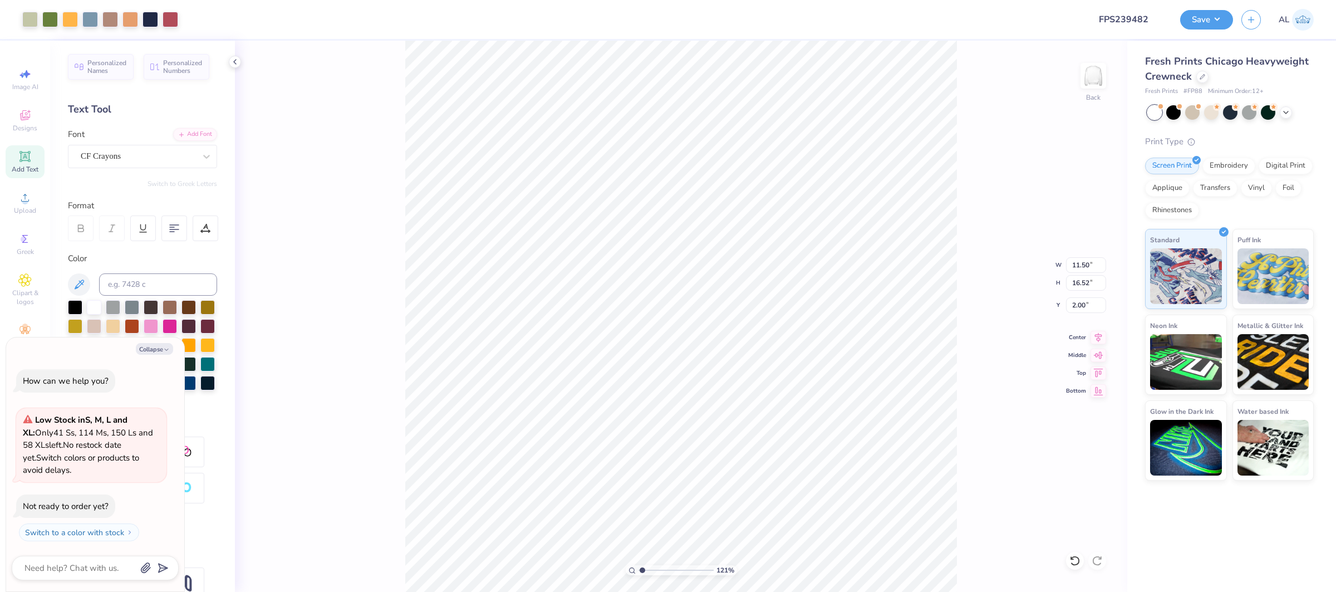
type input "8.01"
type input "11.50"
click at [1081, 267] on input "9.00" at bounding box center [1086, 265] width 40 height 16
type input "11.5"
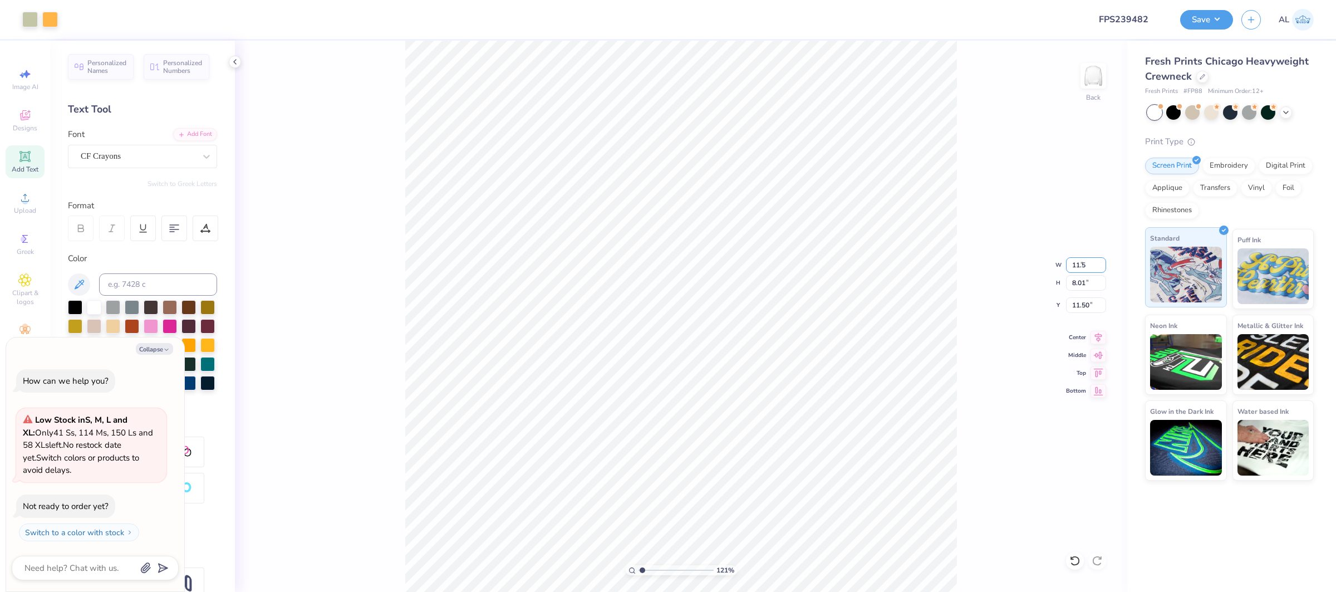
type textarea "x"
type input "11.50"
type input "10.23"
type input "10.27"
type textarea "x"
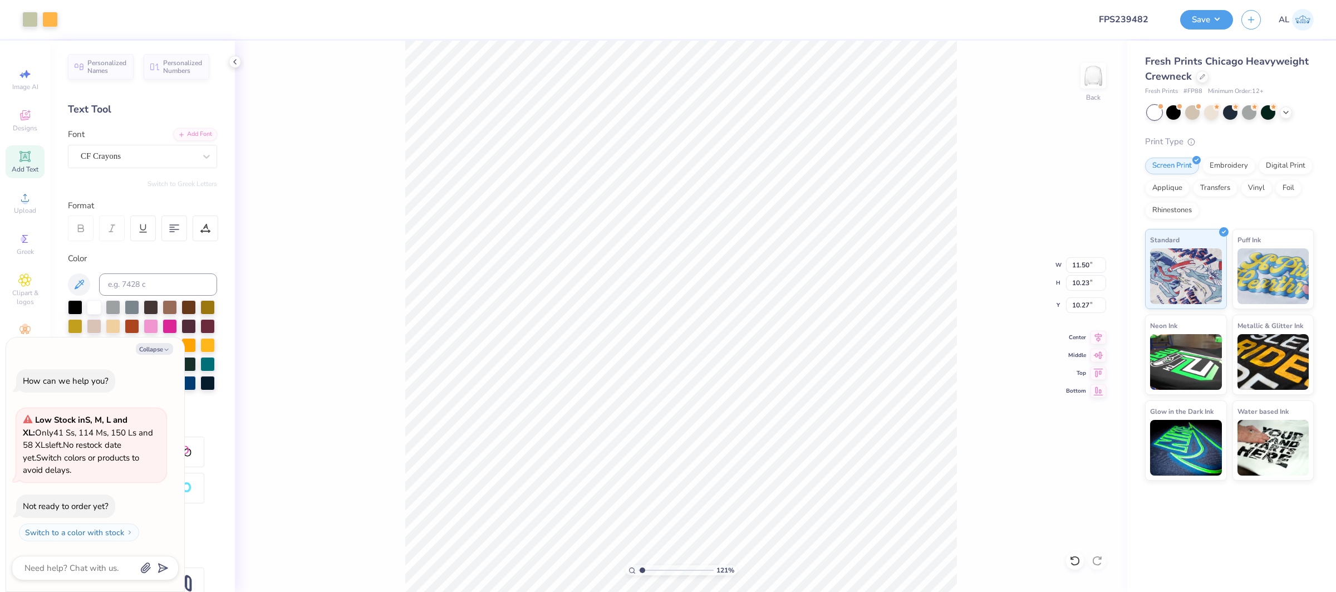
type input "2.68"
type input "1.99"
click at [648, 571] on input "range" at bounding box center [676, 570] width 75 height 10
type textarea "x"
type input "1.78"
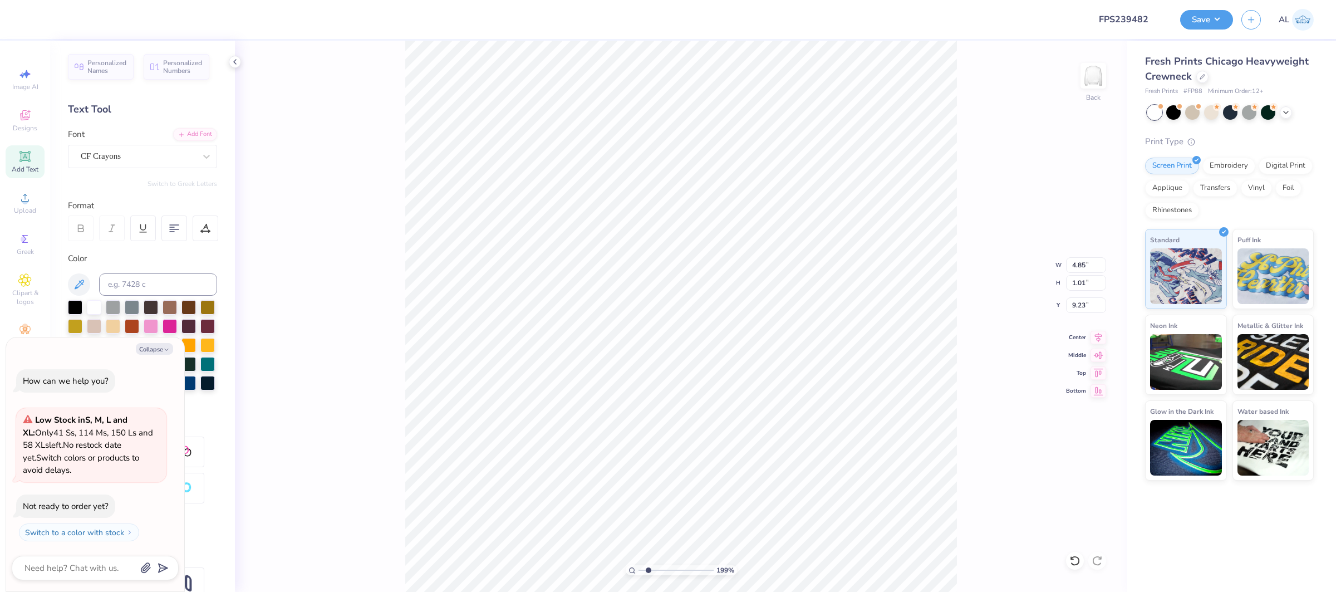
type input "0.78"
type input "10.15"
type textarea "x"
type input "9.37"
type textarea "x"
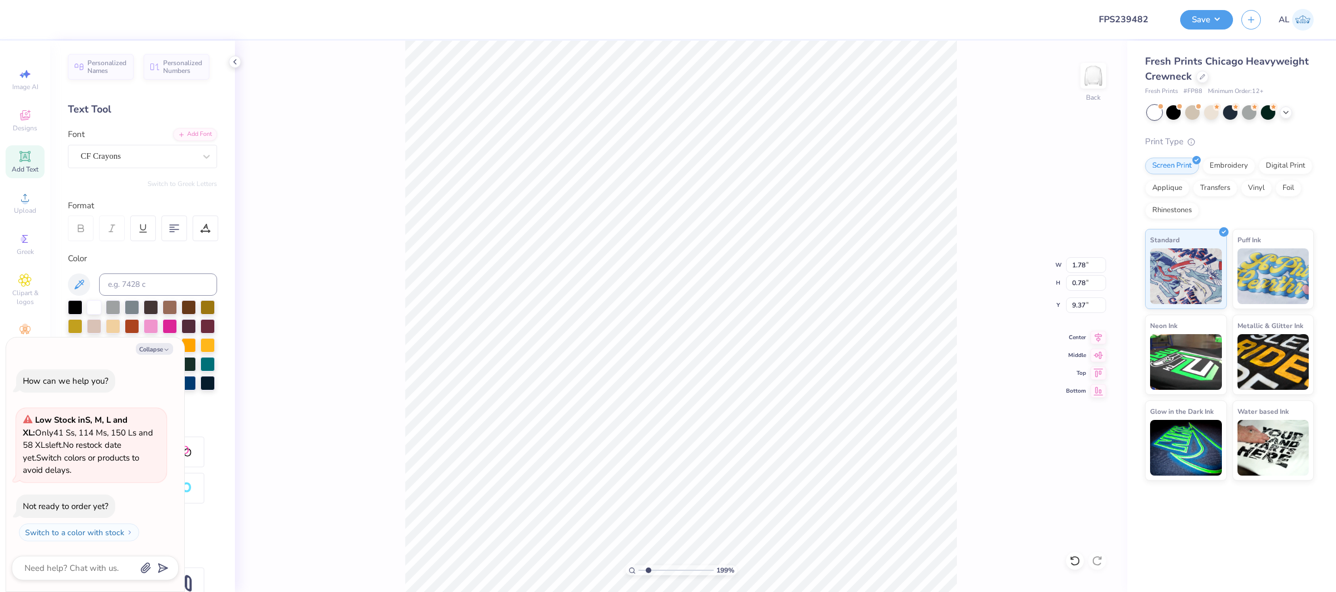
type input "10.10"
type input "2.54"
type input "10.37"
type textarea "x"
type input "3.54"
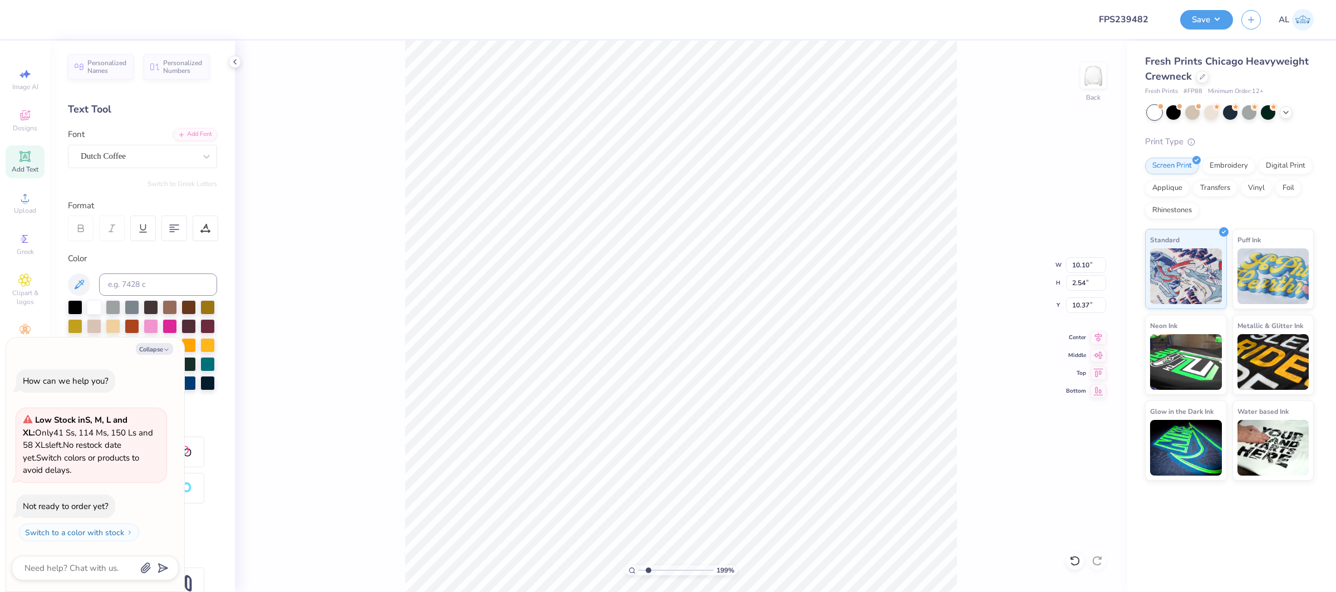
type input "9.37"
type textarea "x"
type input "10.76"
type input "10.86"
type input "2.05"
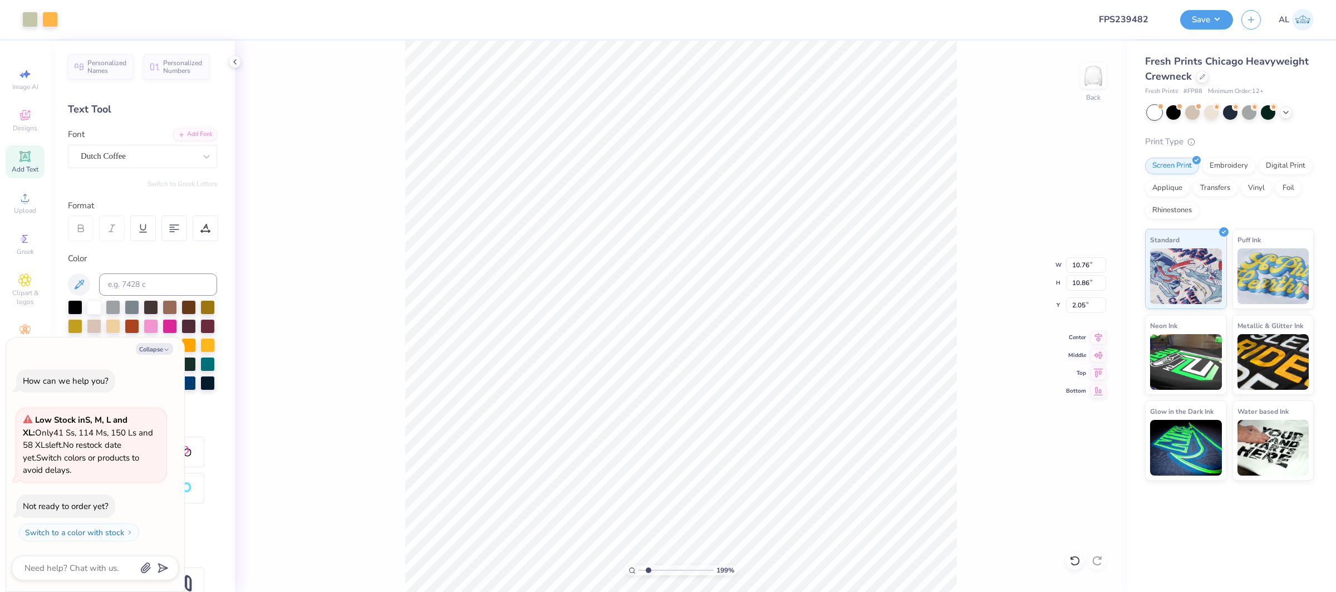
type textarea "x"
type input "10.78"
type input "10.88"
type input "2.03"
drag, startPoint x: 657, startPoint y: 570, endPoint x: 667, endPoint y: 571, distance: 10.0
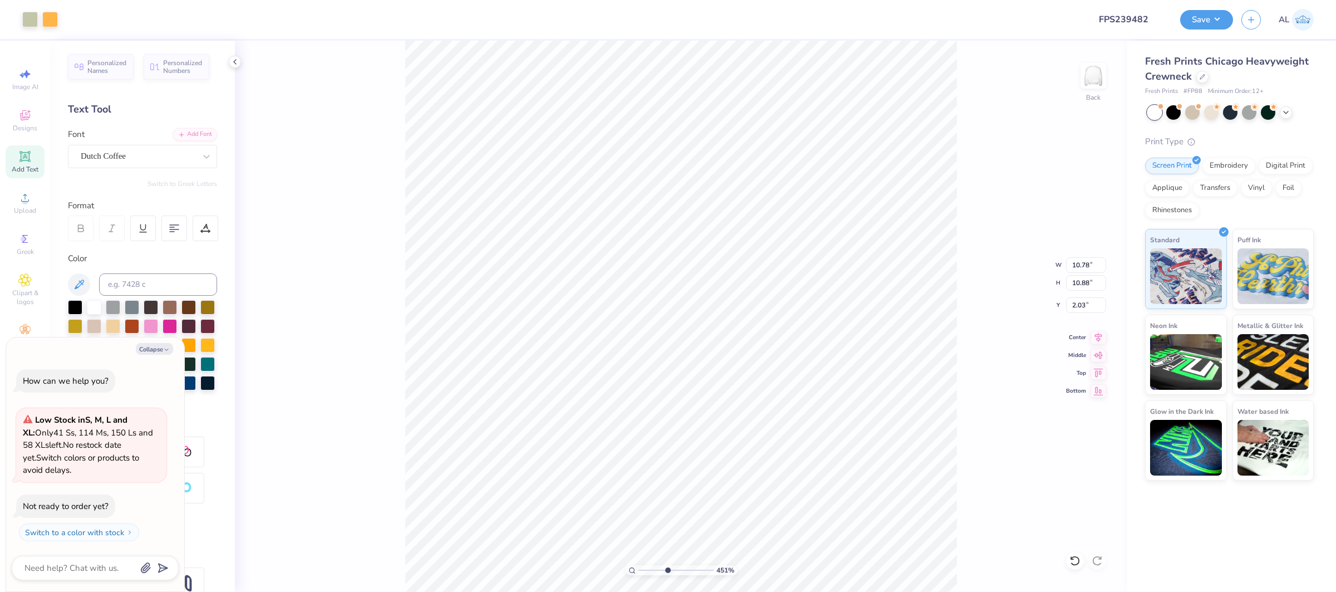
type input "4.51"
click at [667, 571] on input "range" at bounding box center [676, 570] width 75 height 10
type textarea "x"
type input "10.79"
type input "10.89"
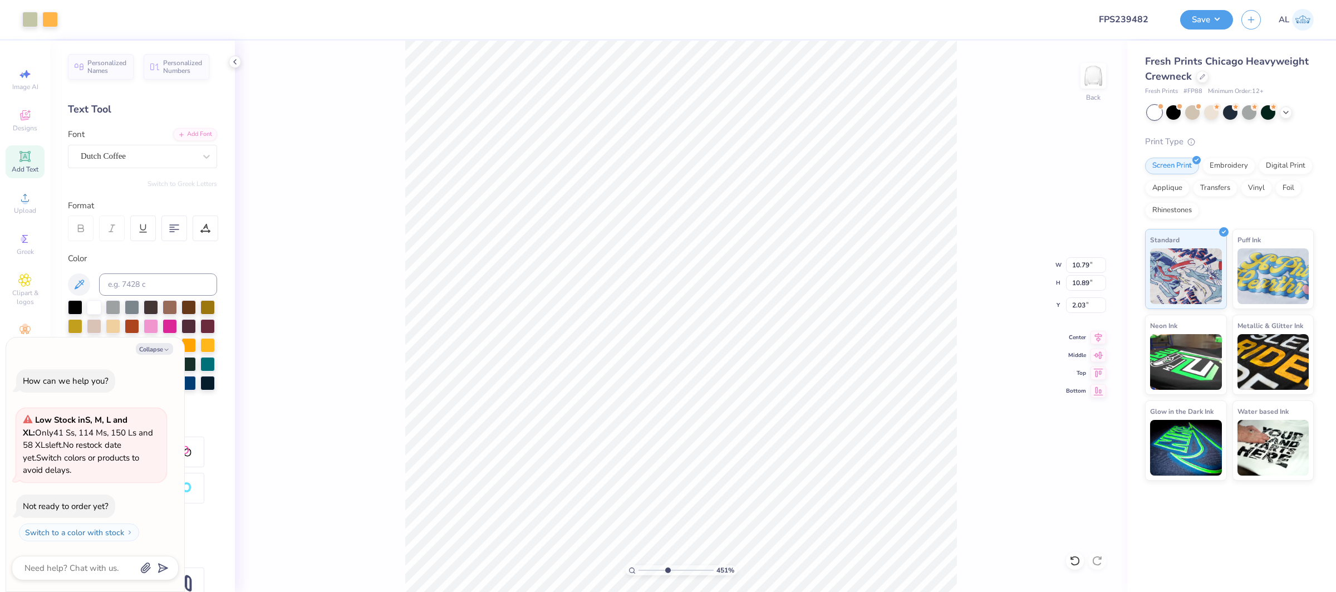
type textarea "x"
type input "2.01"
type textarea "x"
type input "10.80"
type input "10.90"
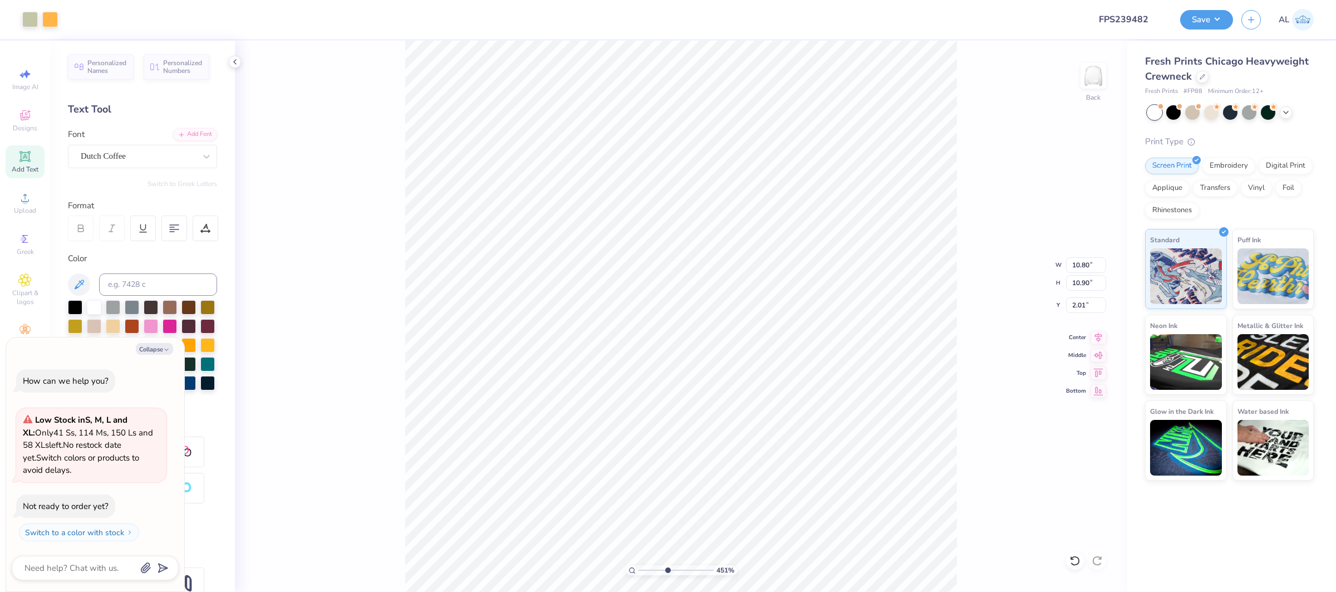
type textarea "x"
type input "2.00"
type textarea "x"
type input "11.50"
type input "10.91"
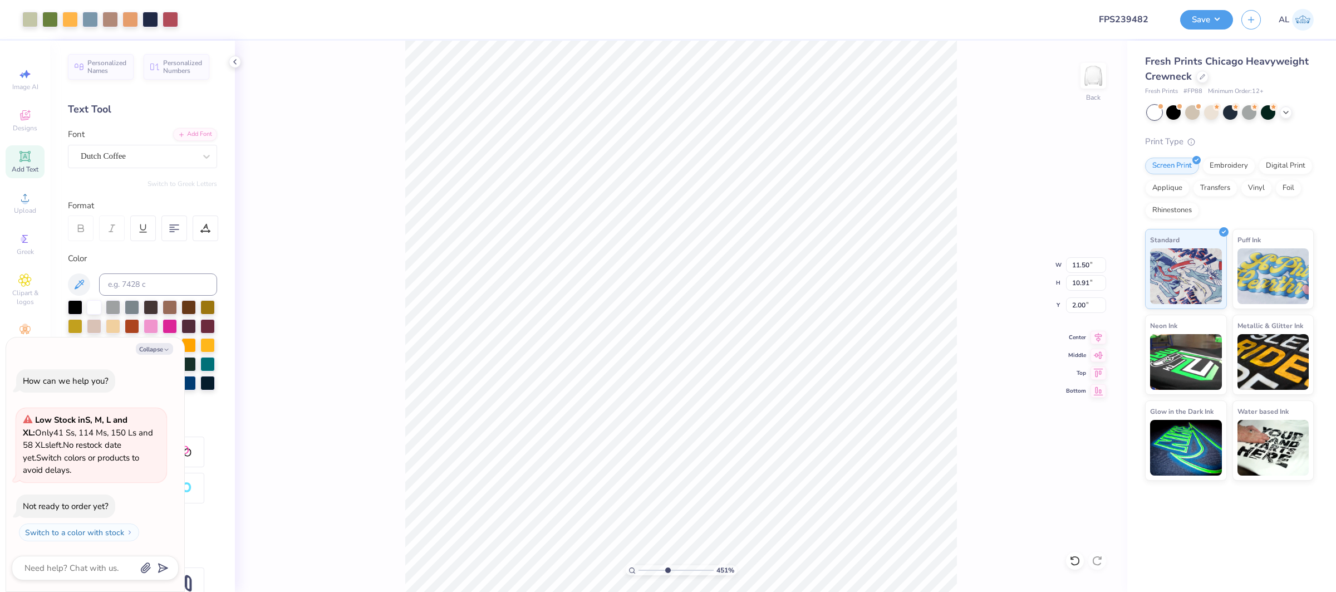
type textarea "x"
type input "1.90"
type input "0.84"
type input "9.14"
type textarea "x"
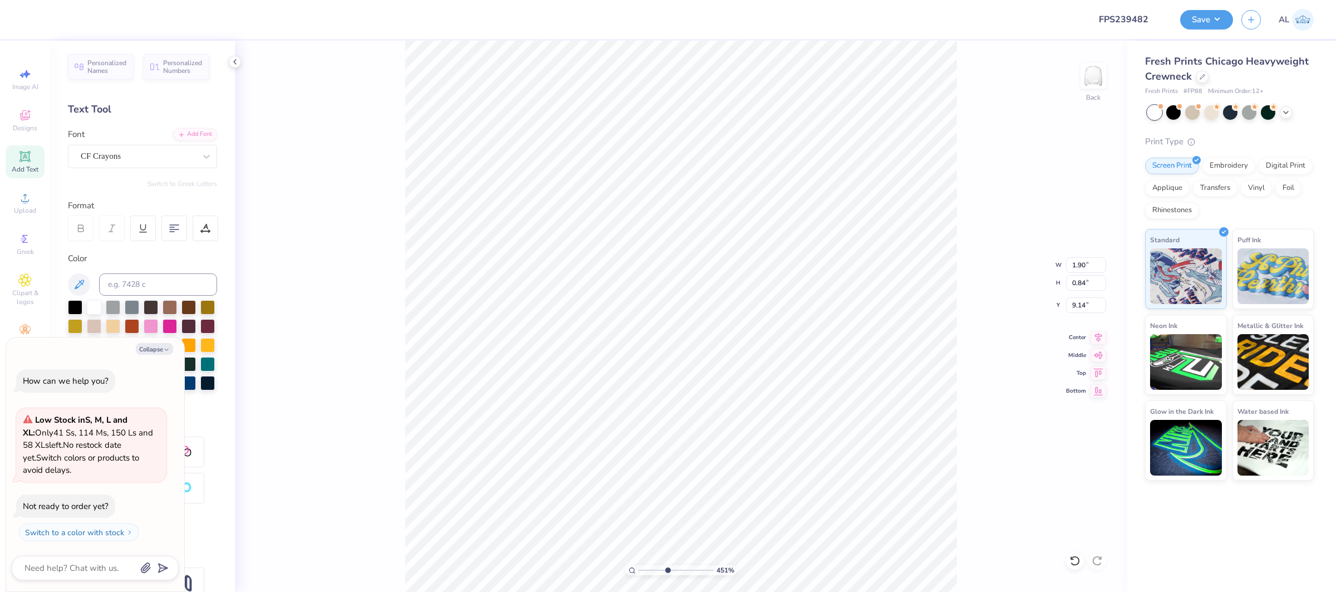
type input "5.17"
type input "1.07"
type input "8.16"
type textarea "x"
type input "9.37"
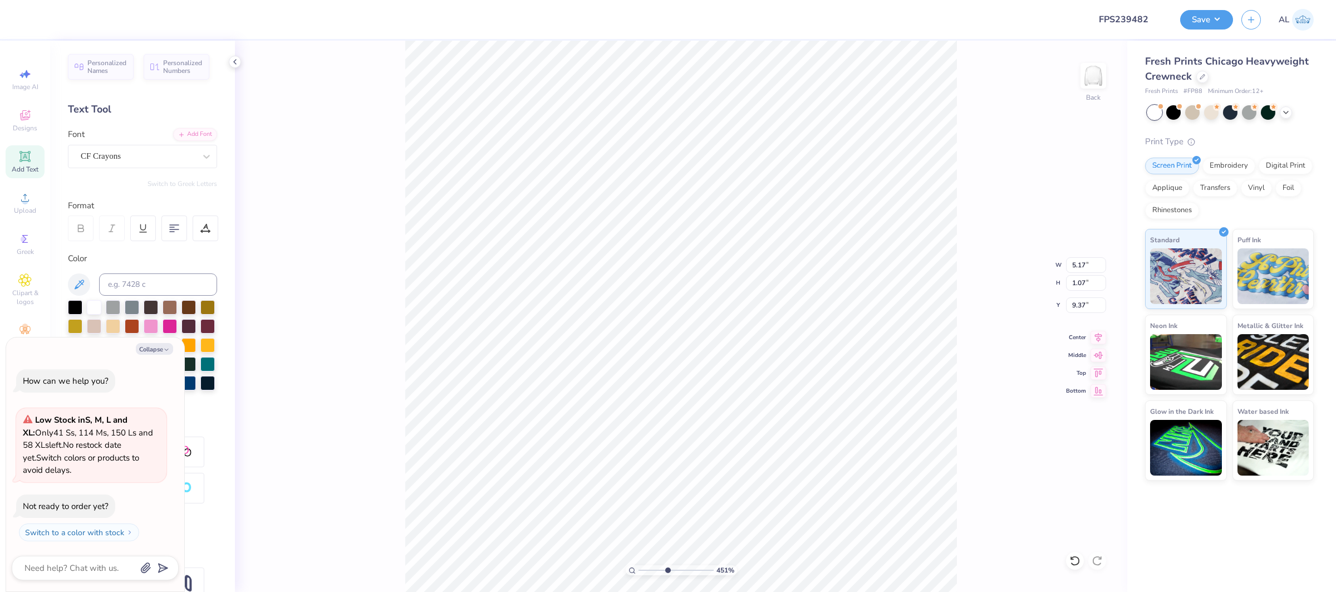
click at [963, 417] on div "451 % Back W 5.17 5.17 " H 1.07 1.07 " Y 9.37 9.37 " Center Middle Top Bottom" at bounding box center [681, 316] width 893 height 551
type textarea "x"
type input "10"
click at [835, 572] on div "1000 %" at bounding box center [681, 317] width 552 height 552
type textarea "x"
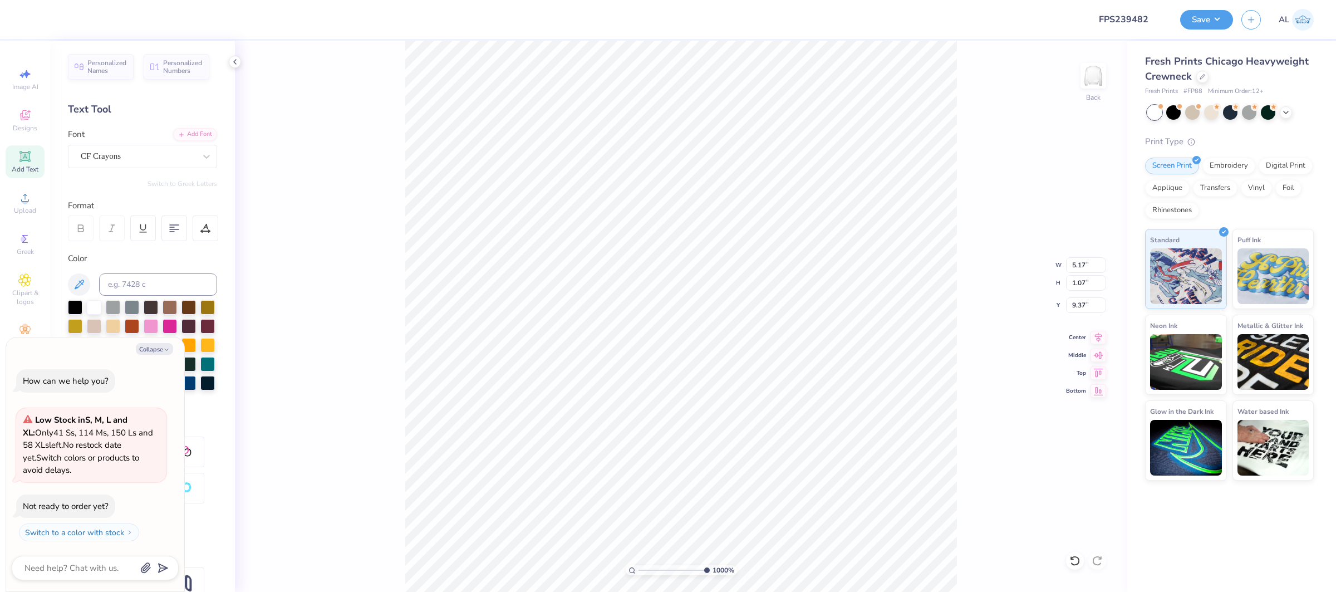
type input "9.38"
type textarea "x"
type input "9.37"
type input "4.3"
click at [665, 570] on input "range" at bounding box center [676, 570] width 75 height 10
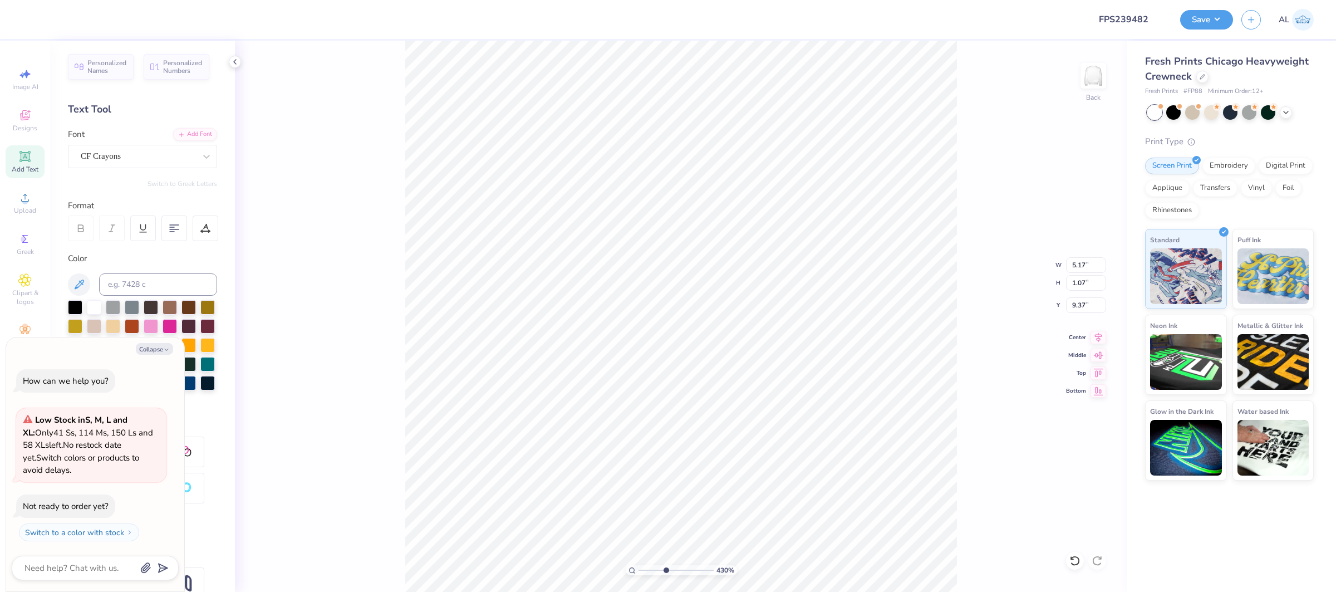
type textarea "x"
type input "3.63"
type input "2.49"
type input "5.42"
type textarea "x"
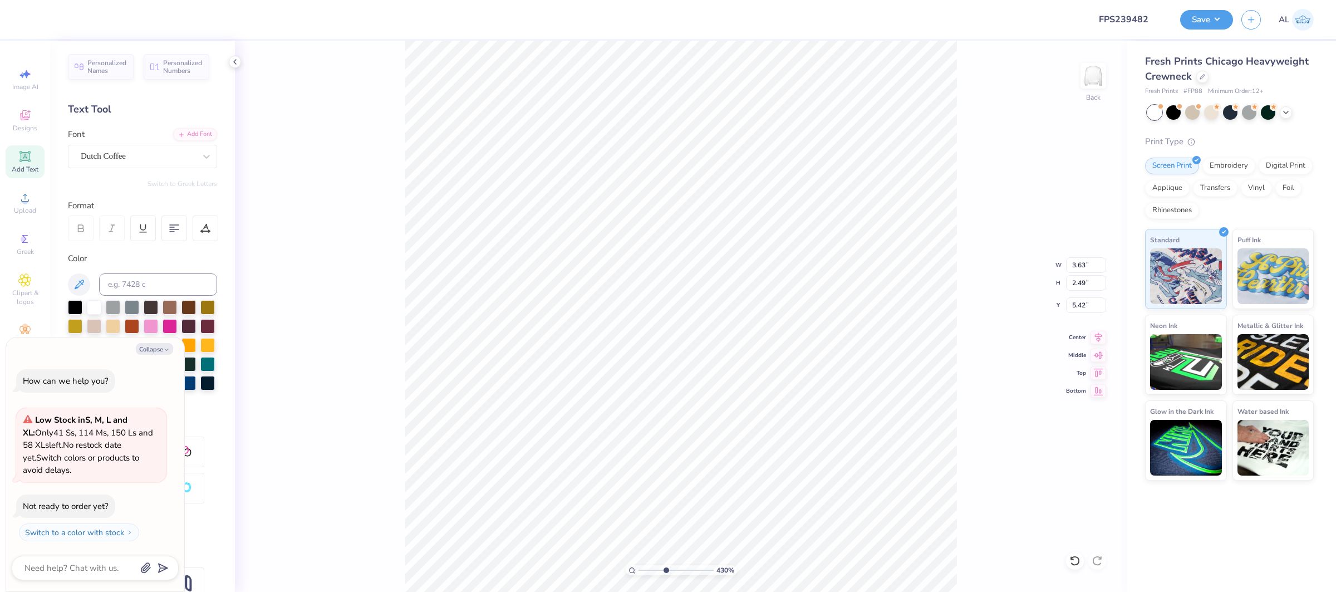
type input "4.93"
type textarea "x"
type input "6.14"
type input "2.65"
type textarea "x"
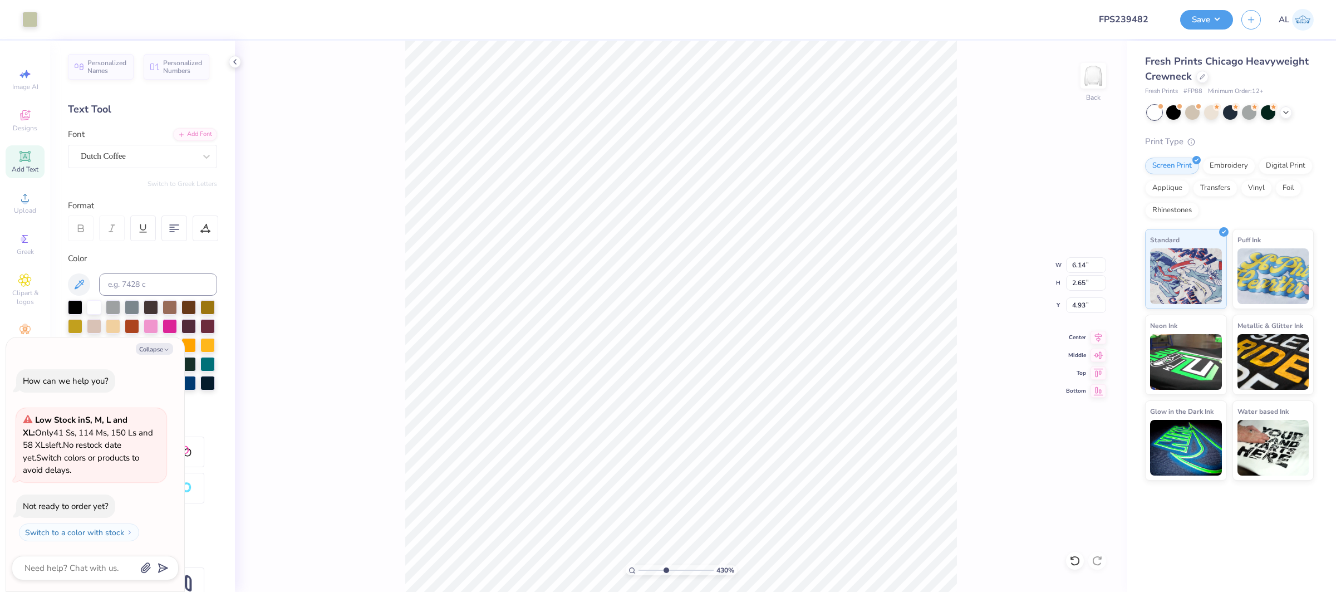
type input "6.46"
type input "2.78"
type textarea "x"
type input "6.53"
type input "2.81"
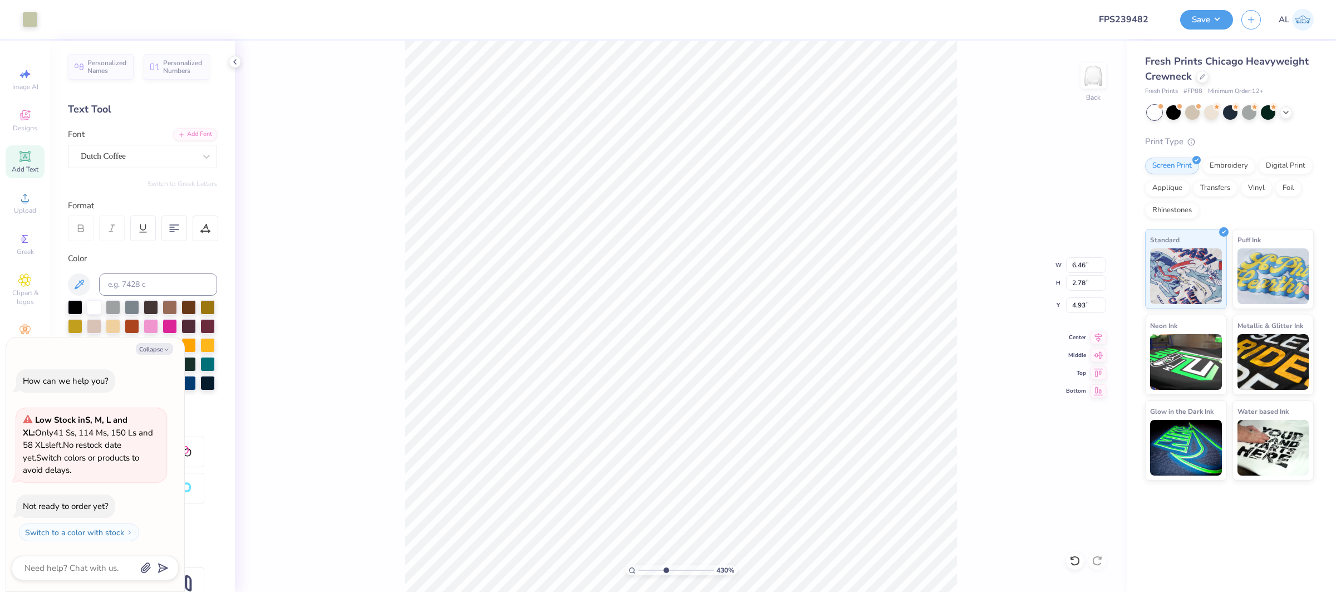
type input "4.90"
type textarea "x"
type input "2.22"
type textarea "x"
type input "10.59"
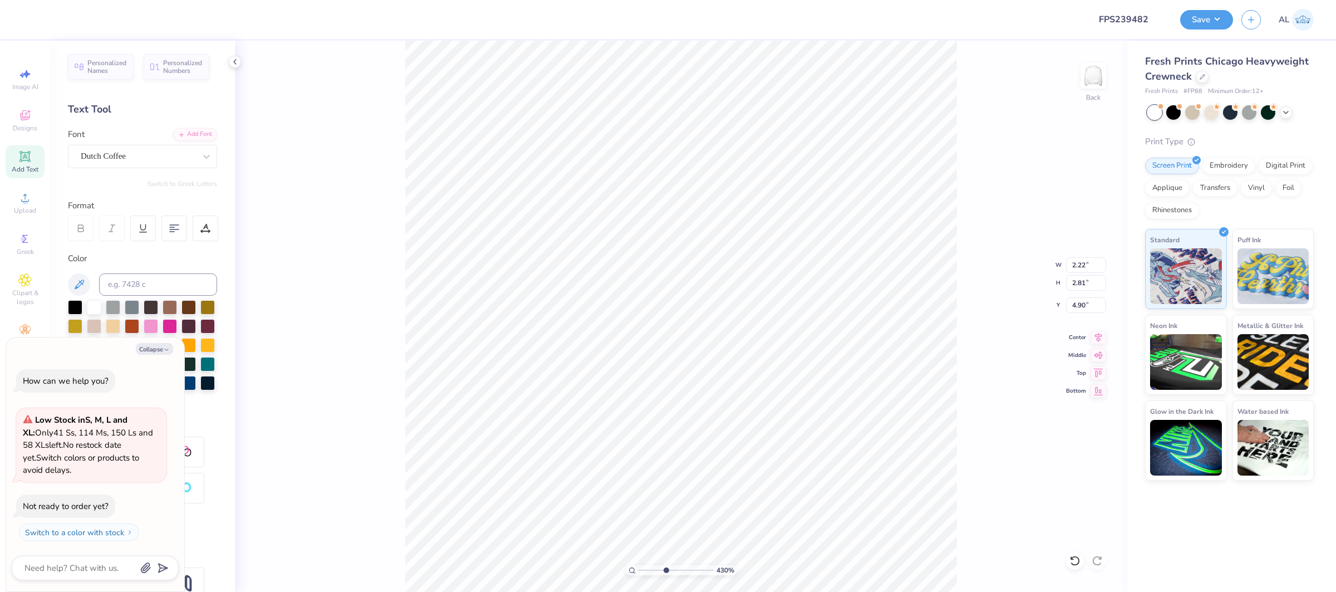
type input "2.71"
type input "2.00"
type textarea "x"
type input "10.62"
type input "2.72"
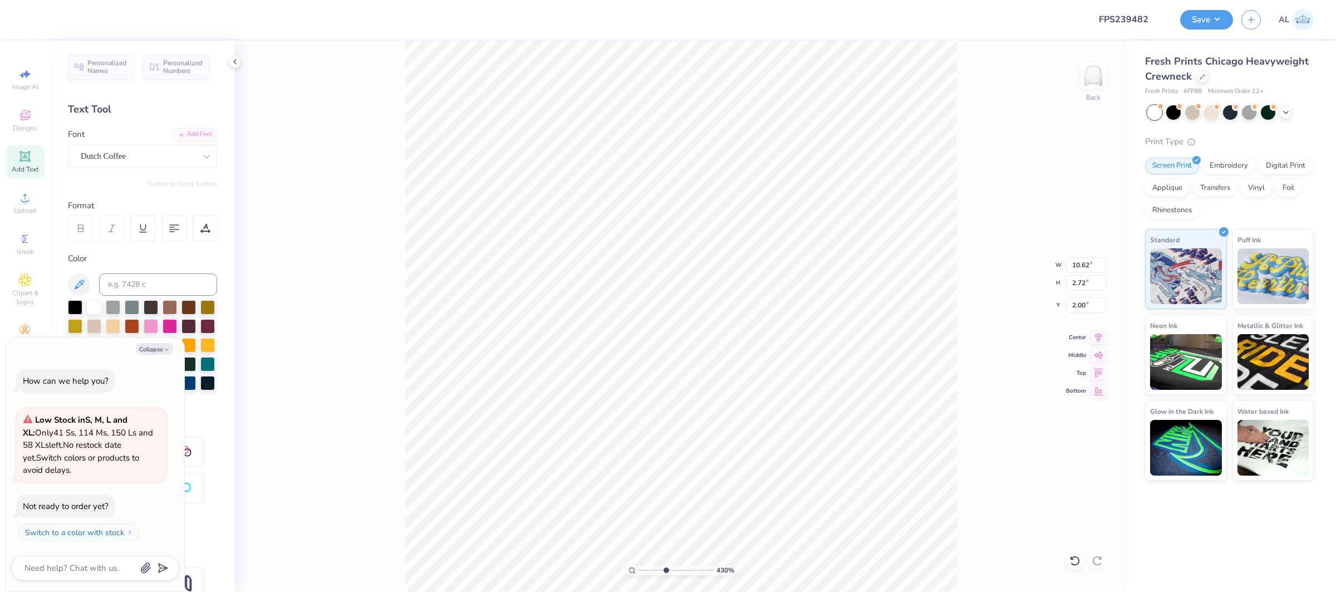
type textarea "x"
type input "8.43"
type input "3.98"
type input "1.53"
type textarea "x"
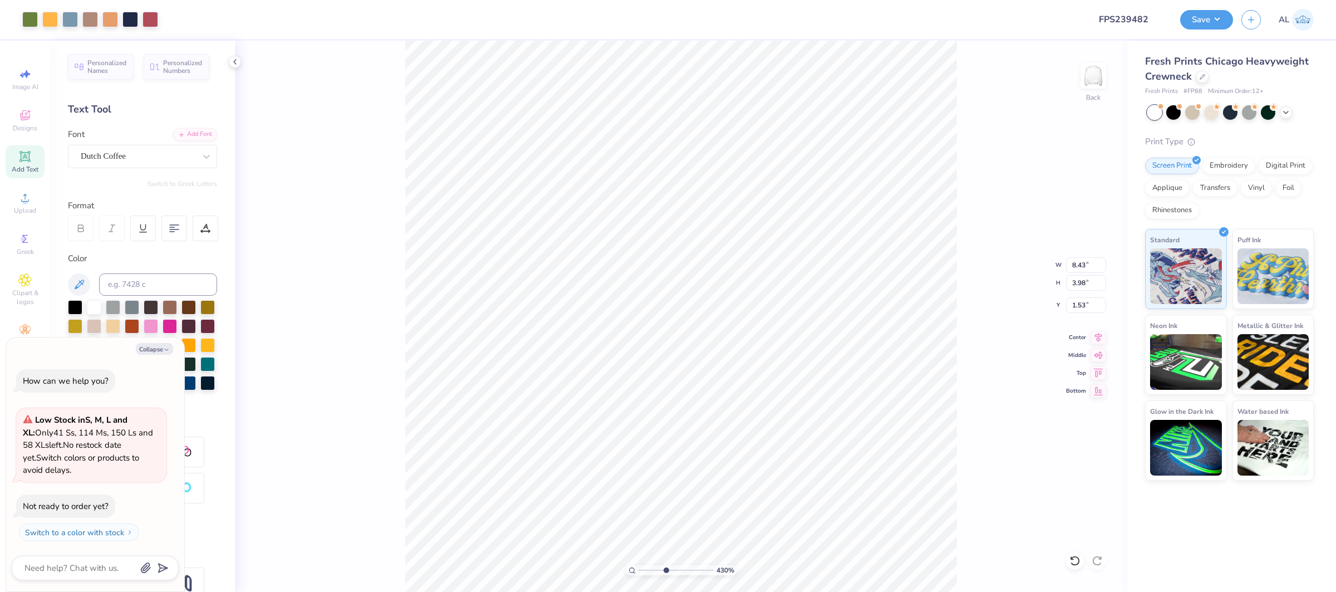
type input "1.1"
type textarea "x"
type input "1"
click at [640, 570] on input "range" at bounding box center [676, 570] width 75 height 10
type textarea "x"
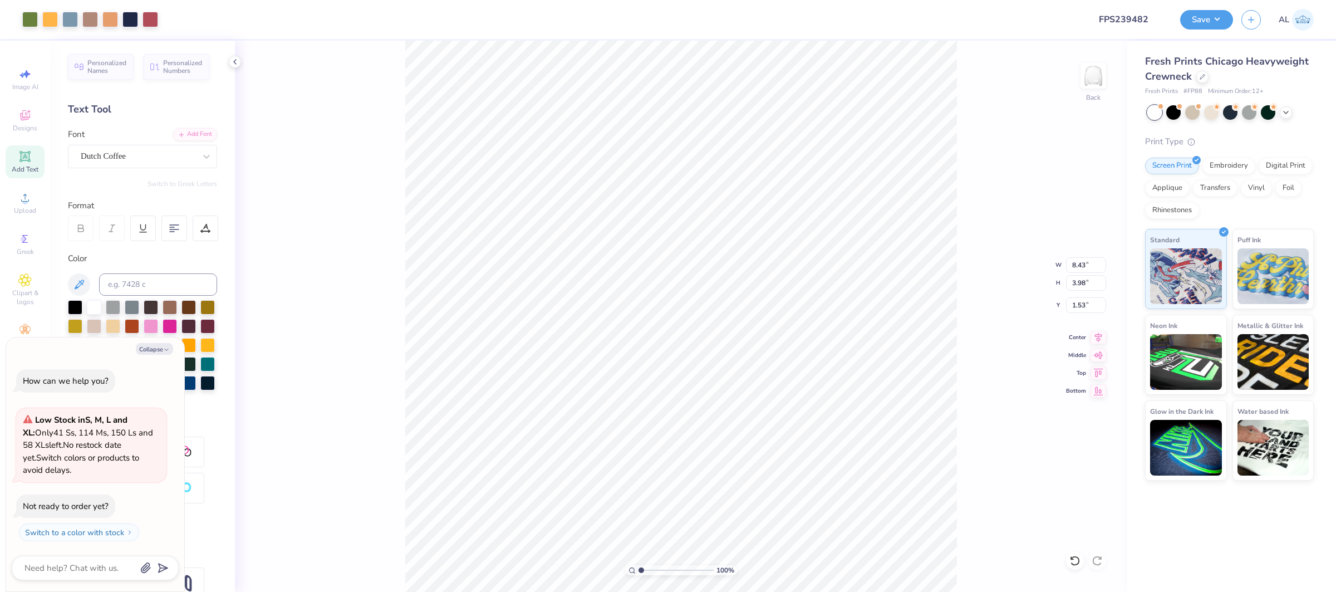
type input "5.51"
click at [1087, 264] on input "8.43" at bounding box center [1086, 265] width 40 height 16
click at [1080, 263] on input "8.43" at bounding box center [1086, 265] width 40 height 16
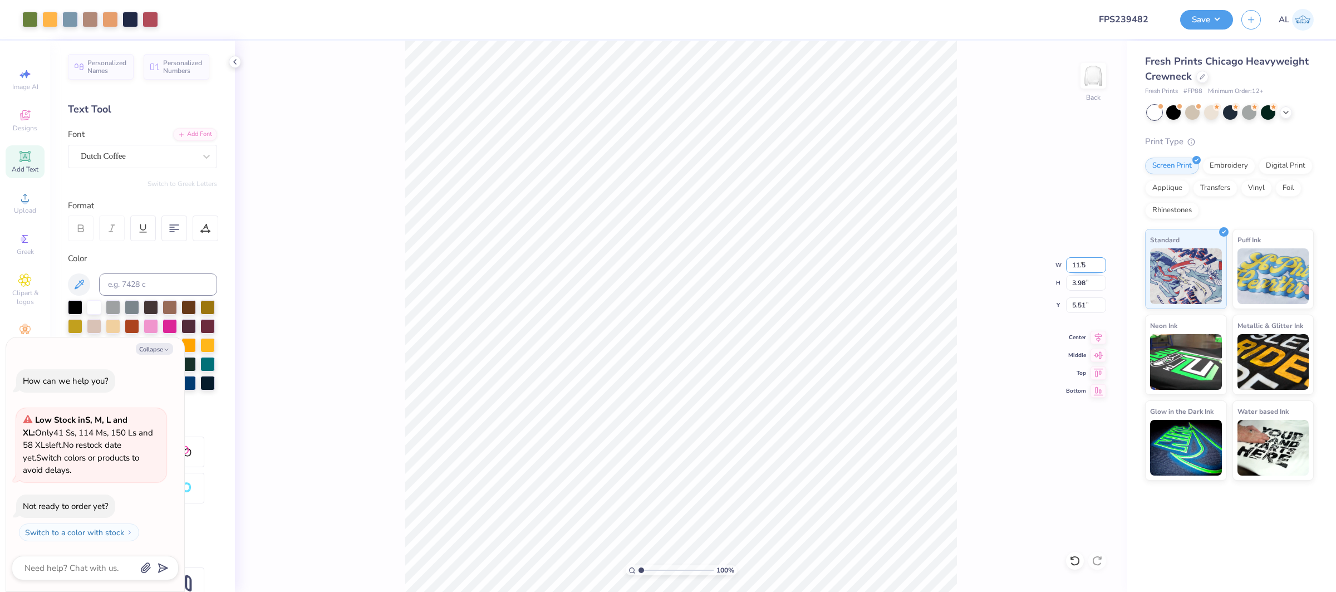
type input "11.5"
type textarea "x"
type input "11.50"
type input "5.43"
type input "4.78"
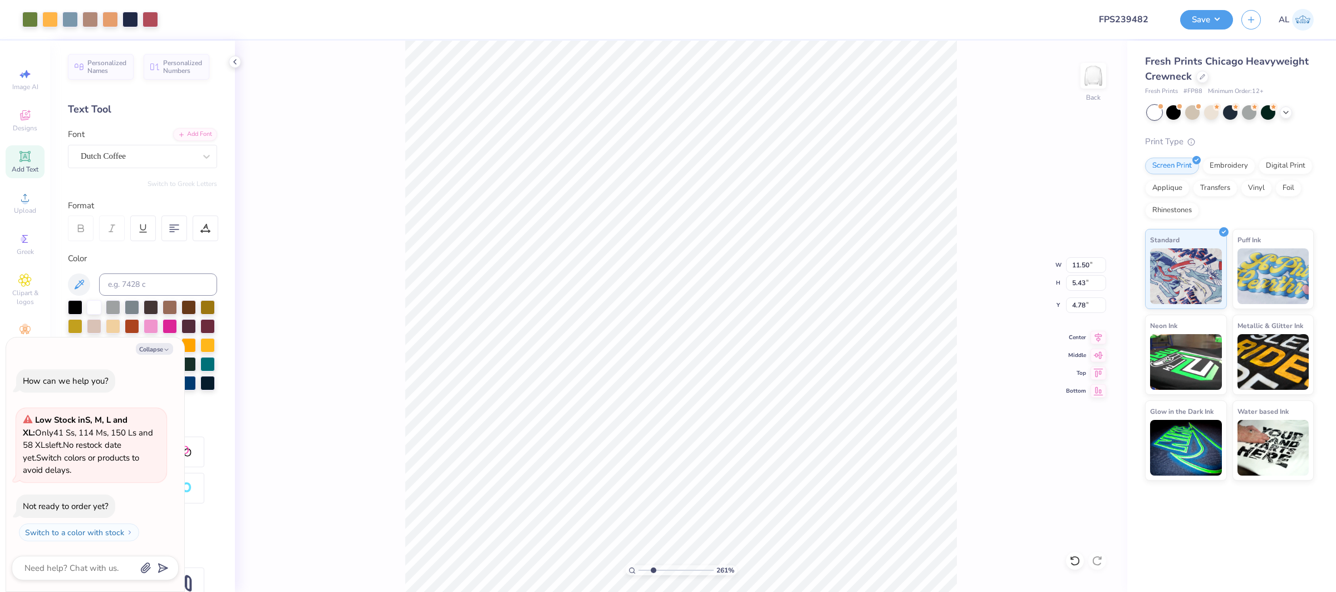
type input "2.61"
click at [653, 570] on input "range" at bounding box center [676, 570] width 75 height 10
type textarea "x"
type input "5.29"
drag, startPoint x: 669, startPoint y: 572, endPoint x: 683, endPoint y: 572, distance: 14.5
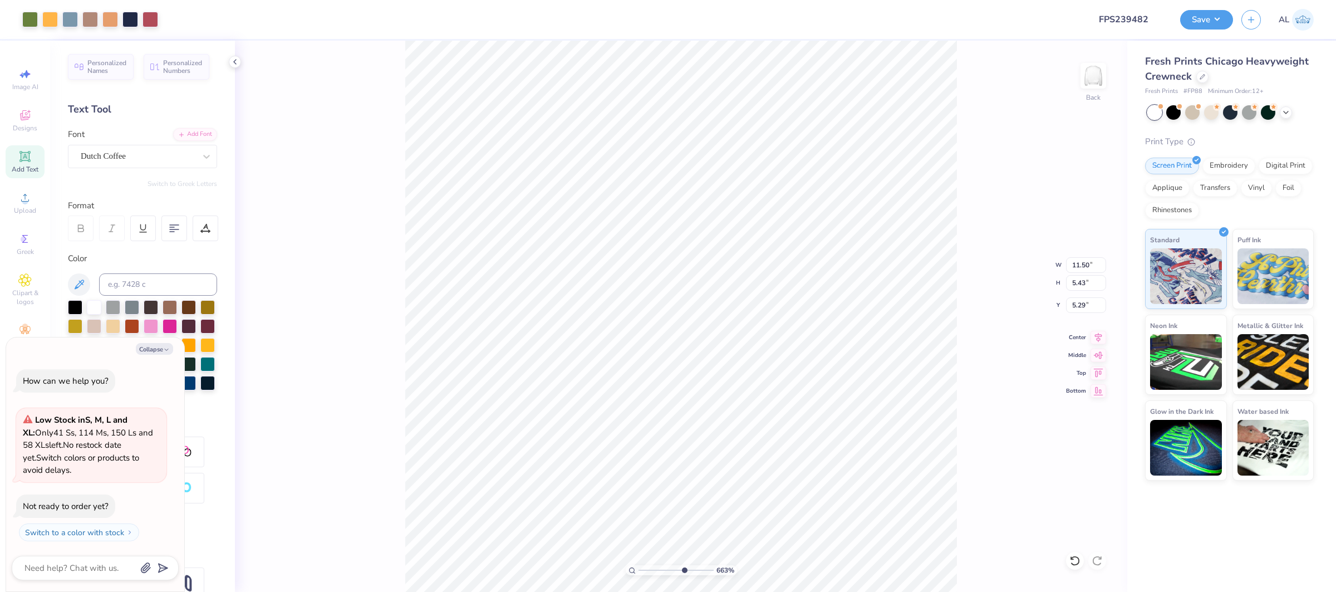
type input "6.63"
click at [683, 572] on input "range" at bounding box center [676, 570] width 75 height 10
type textarea "x"
type input "5.30"
type input "1"
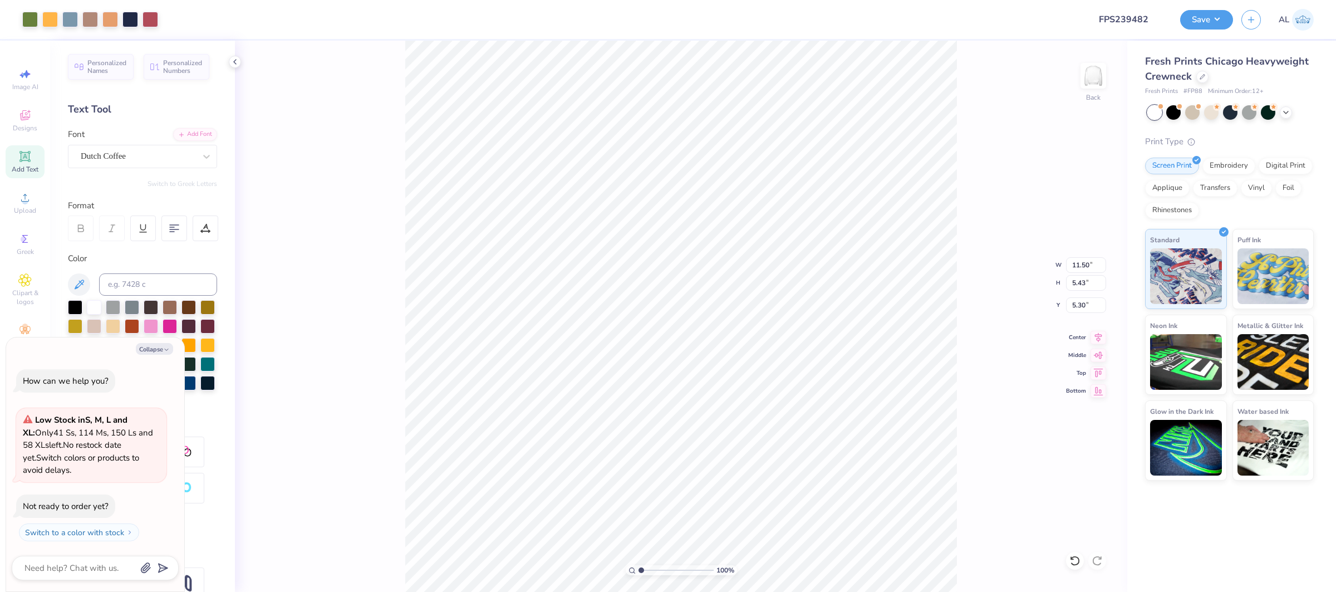
click at [639, 565] on input "range" at bounding box center [676, 570] width 75 height 10
click at [1197, 26] on button "Save" at bounding box center [1206, 17] width 53 height 19
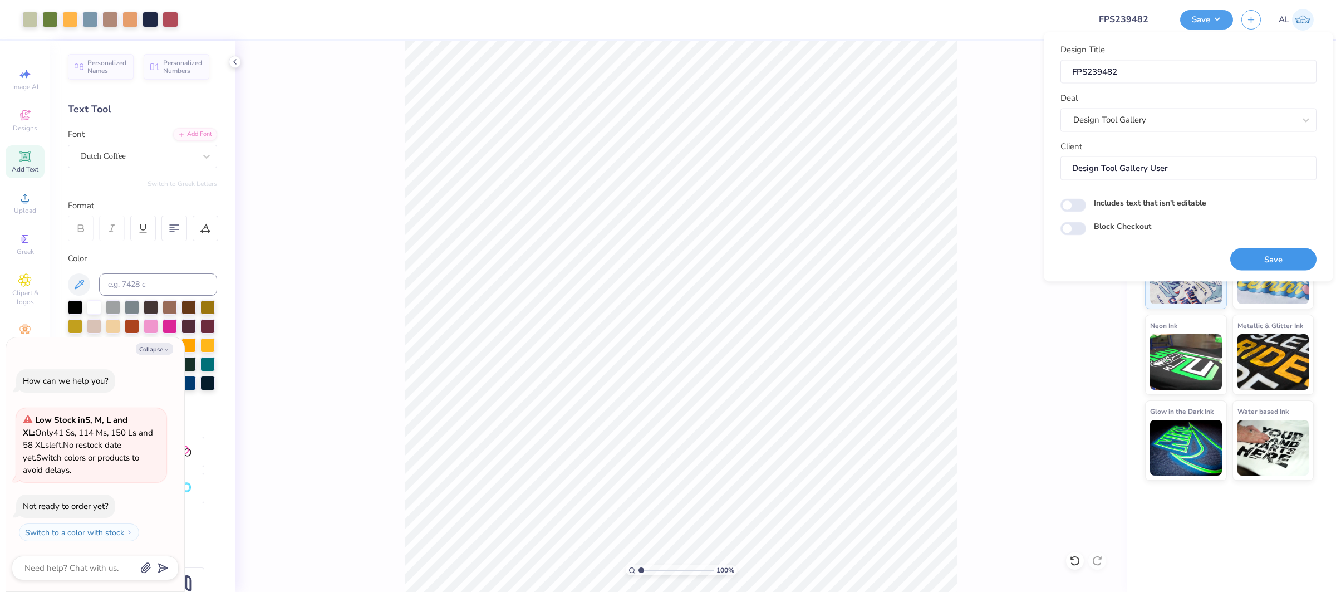
click at [1284, 258] on button "Save" at bounding box center [1273, 259] width 86 height 23
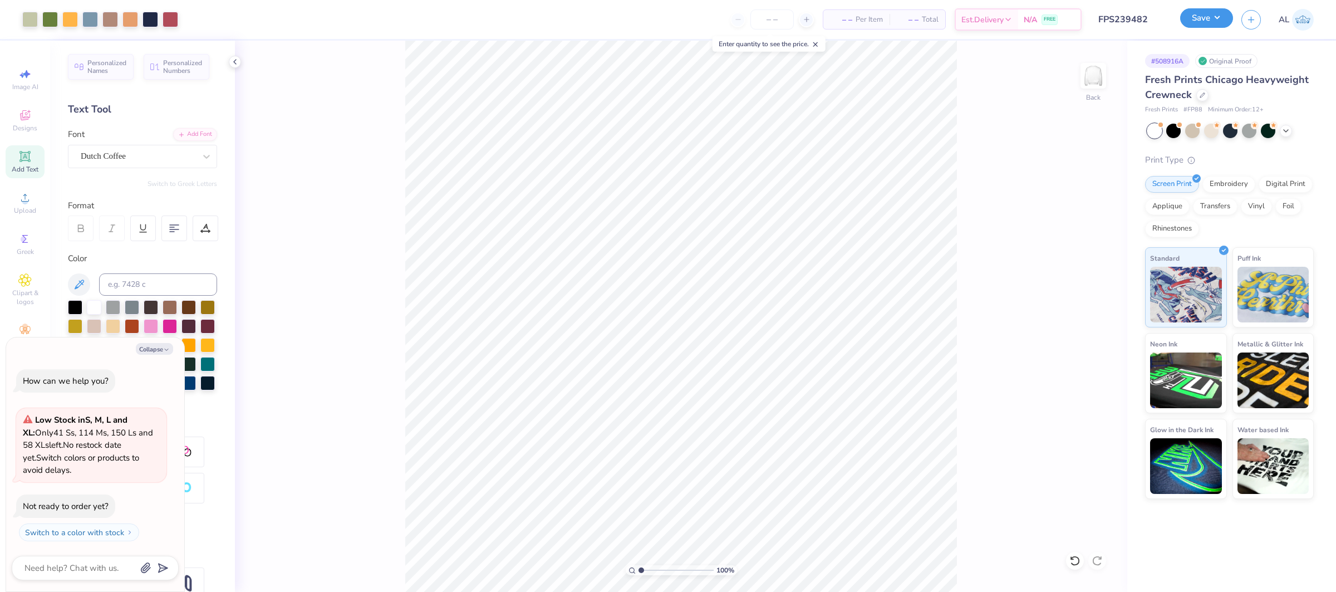
drag, startPoint x: 1186, startPoint y: 14, endPoint x: 1200, endPoint y: 20, distance: 14.7
click at [1188, 14] on button "Save" at bounding box center [1206, 17] width 53 height 19
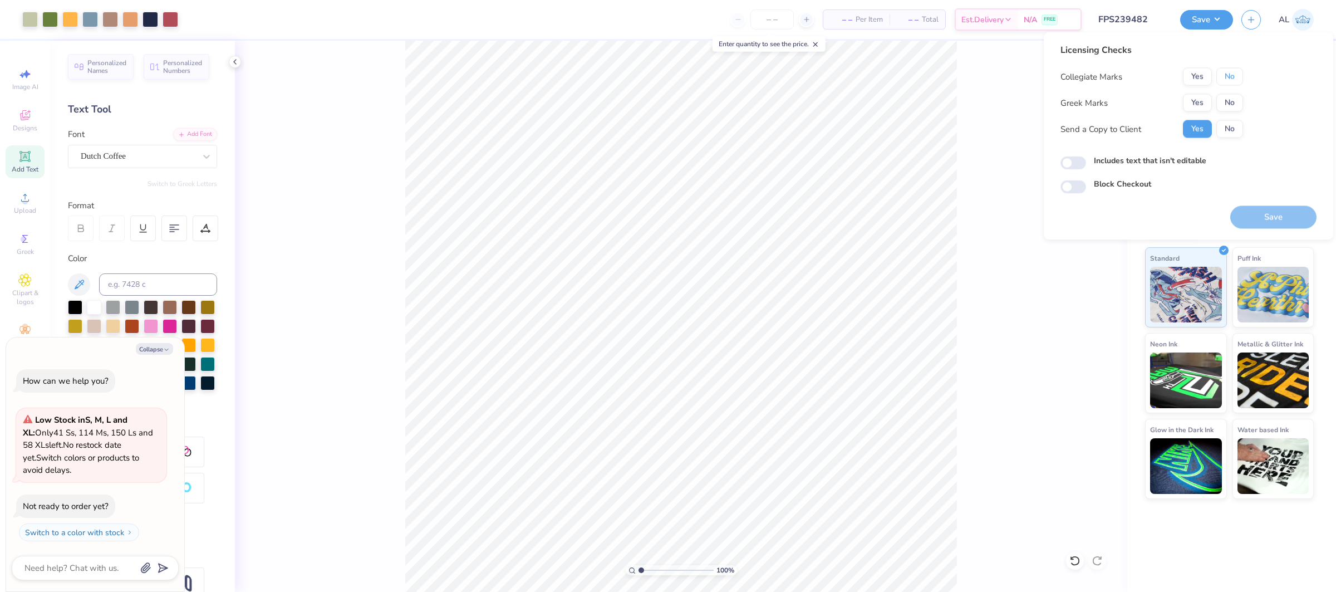
drag, startPoint x: 1230, startPoint y: 71, endPoint x: 1212, endPoint y: 90, distance: 26.8
click at [1230, 71] on button "No" at bounding box center [1230, 77] width 27 height 18
click at [1207, 97] on button "Yes" at bounding box center [1197, 103] width 29 height 18
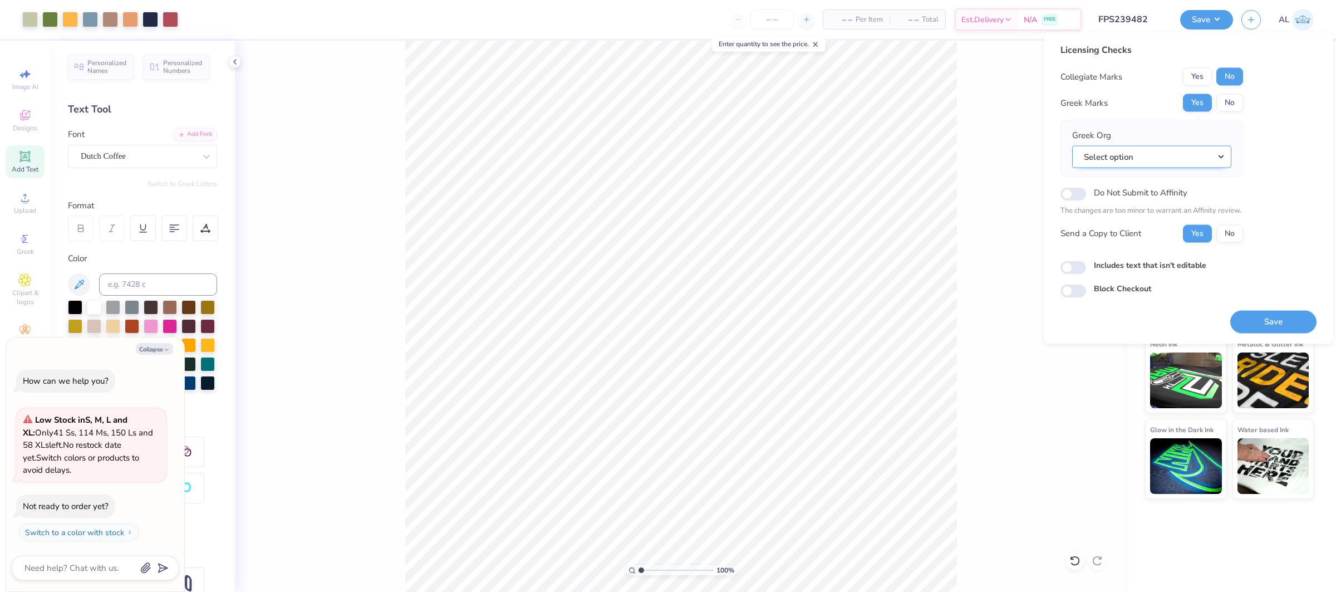
click at [1197, 145] on div "Greek Org Select option" at bounding box center [1151, 148] width 159 height 39
drag, startPoint x: 1197, startPoint y: 151, endPoint x: 1195, endPoint y: 168, distance: 16.8
click at [1197, 151] on button "Select option" at bounding box center [1151, 156] width 159 height 23
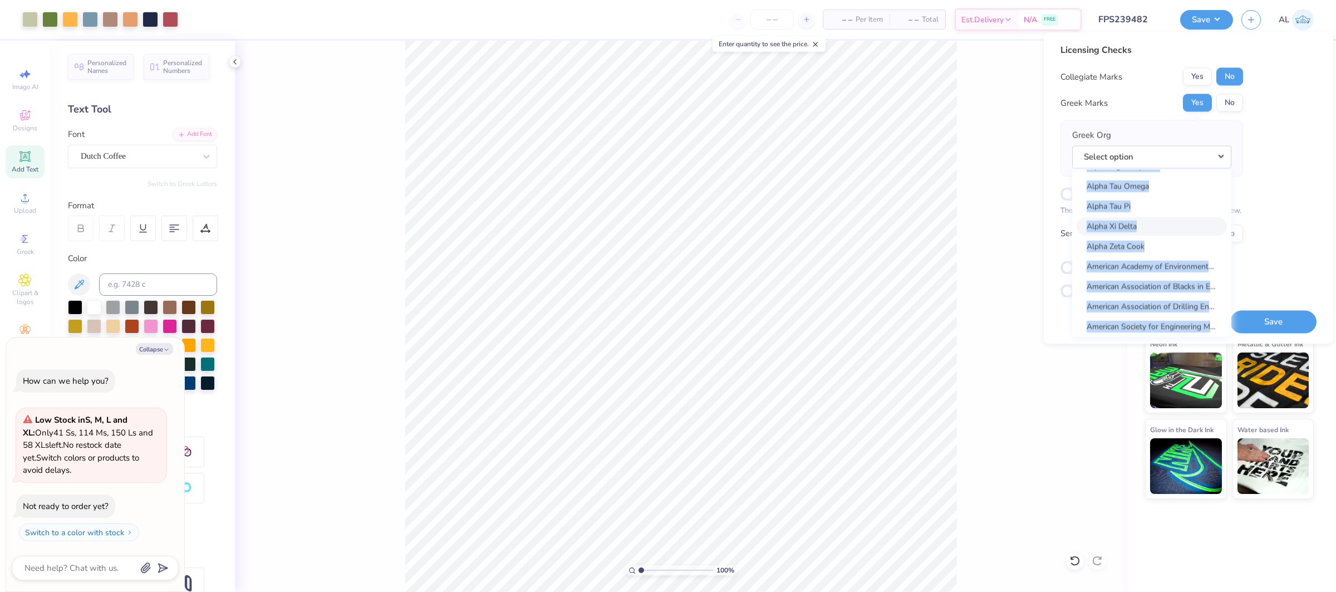
scroll to position [1029, 0]
click at [1151, 198] on link "Alpha Tau Omega" at bounding box center [1152, 196] width 150 height 18
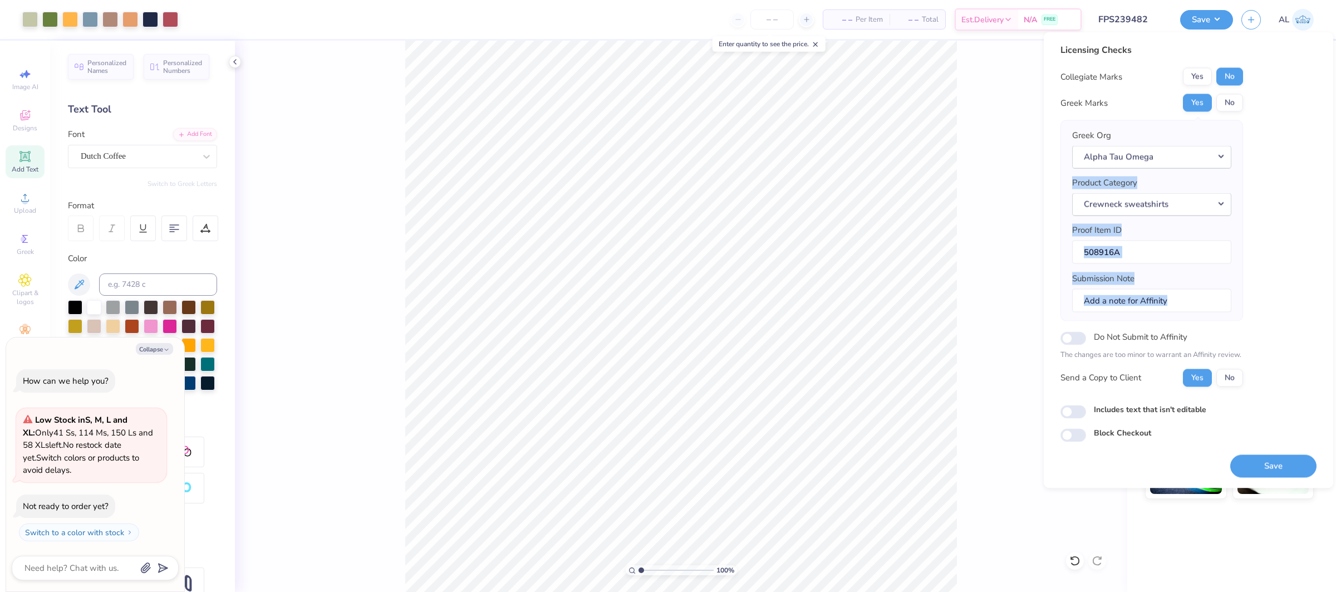
click at [1277, 180] on div "Licensing Checks Collegiate Marks Yes No Greek Marks Yes No Greek Org Alpha Tau…" at bounding box center [1189, 242] width 256 height 399
click at [1273, 465] on button "Save" at bounding box center [1273, 465] width 86 height 23
type textarea "x"
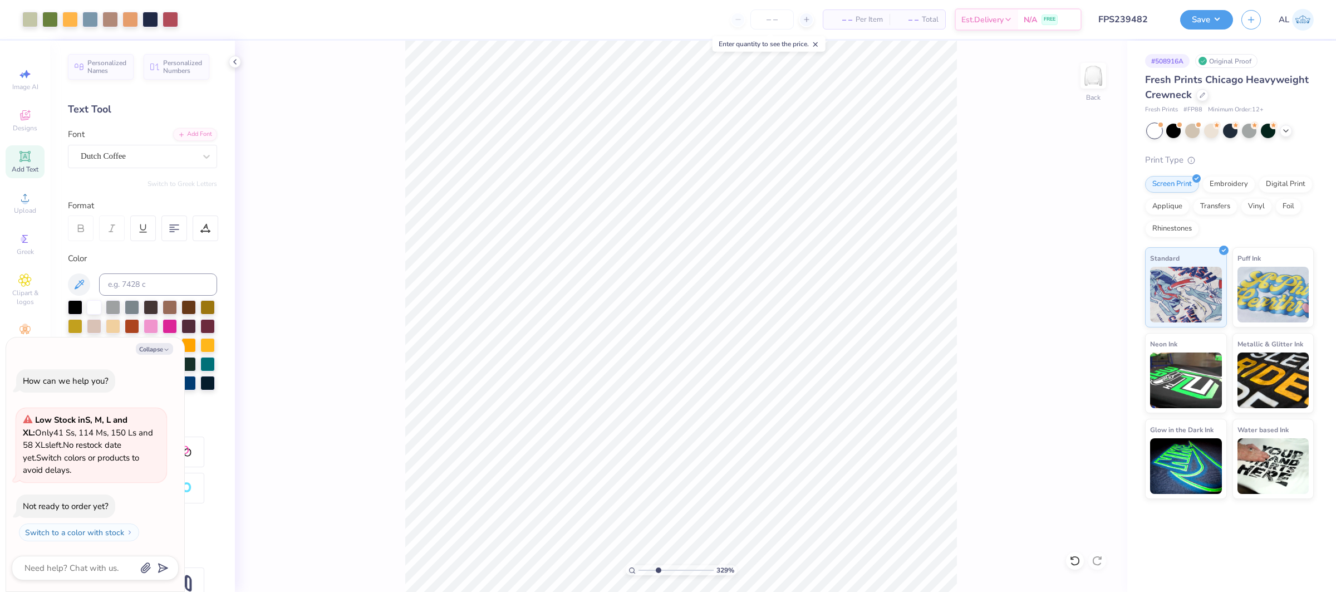
type input "3.28"
drag, startPoint x: 643, startPoint y: 566, endPoint x: 658, endPoint y: 566, distance: 15.6
click at [658, 566] on input "range" at bounding box center [676, 570] width 75 height 10
type textarea "x"
type input "3.86"
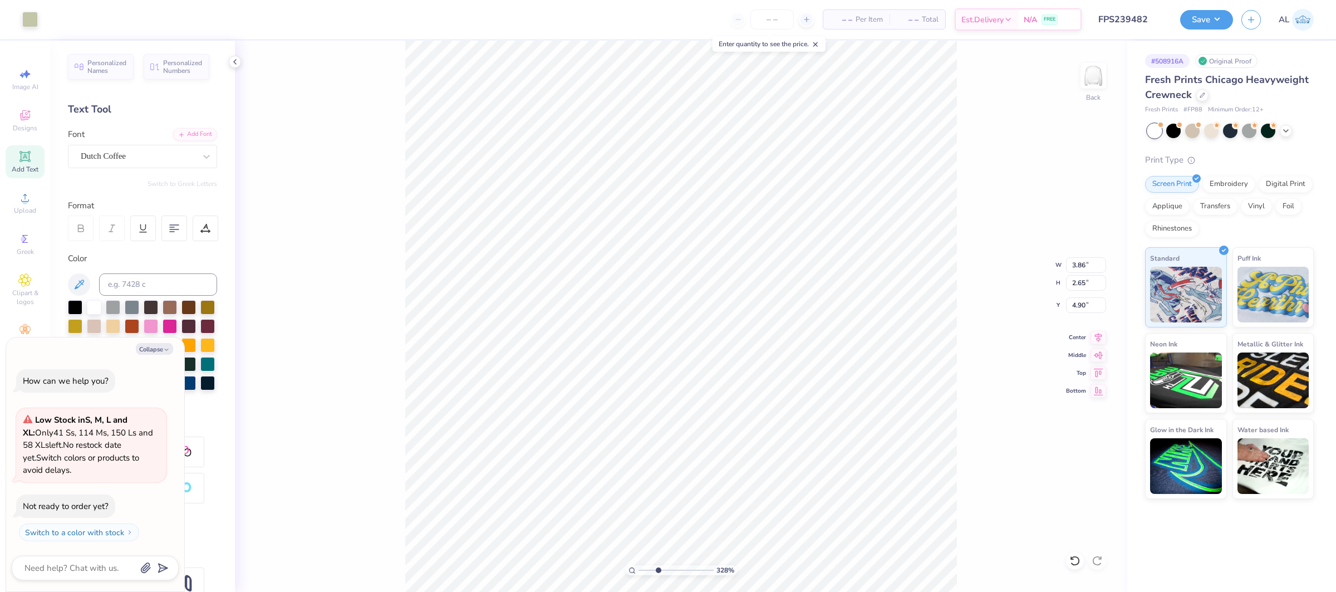
type input "2.65"
type input "4.90"
type textarea "x"
type input "2.22"
type input "2.81"
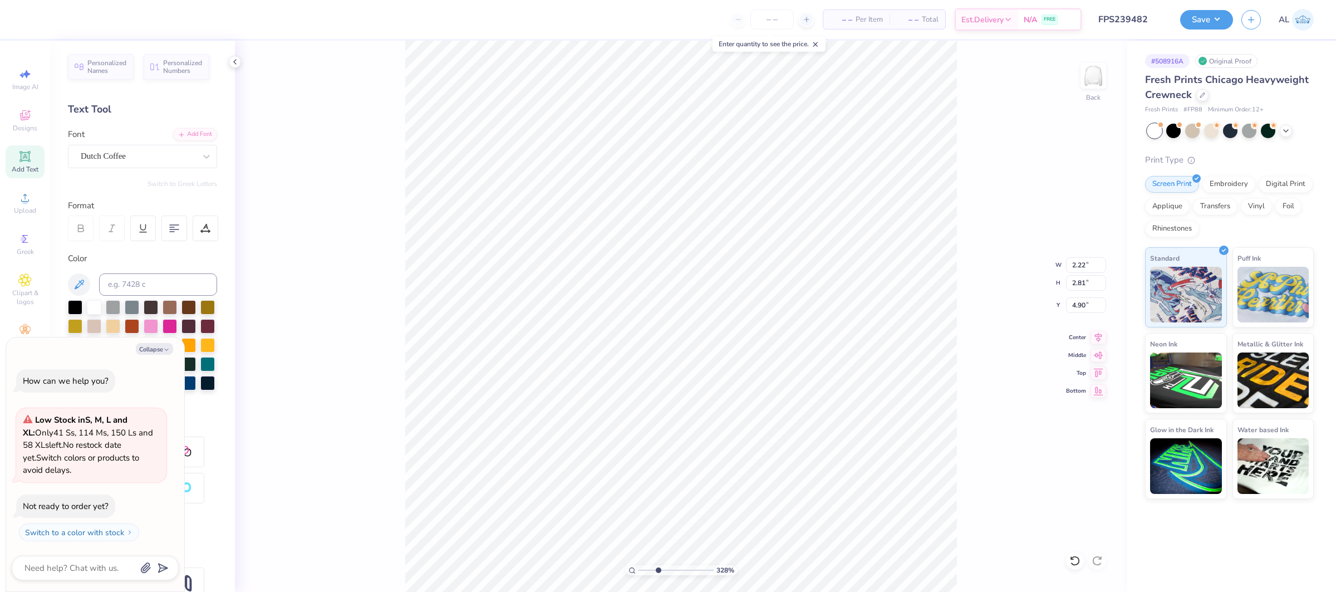
type textarea "x"
type input "11.50"
type input "5.43"
type input "5.30"
type textarea "x"
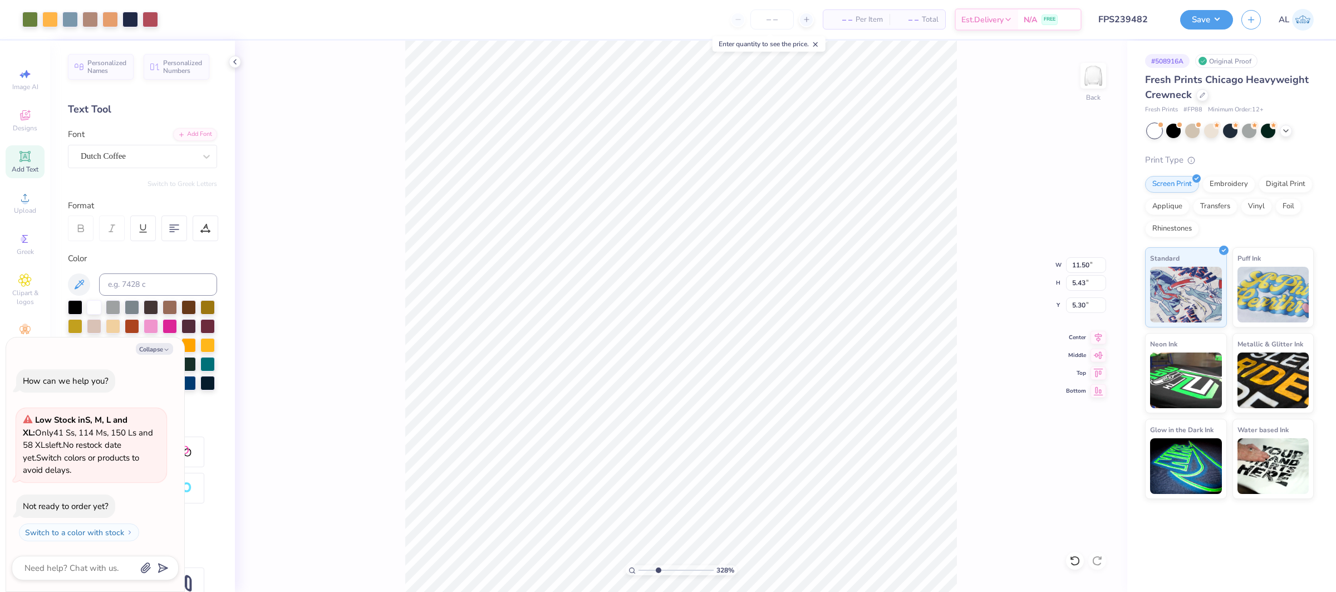
type input "2.22"
type input "2.81"
type input "4.90"
type textarea "x"
type input "11.50"
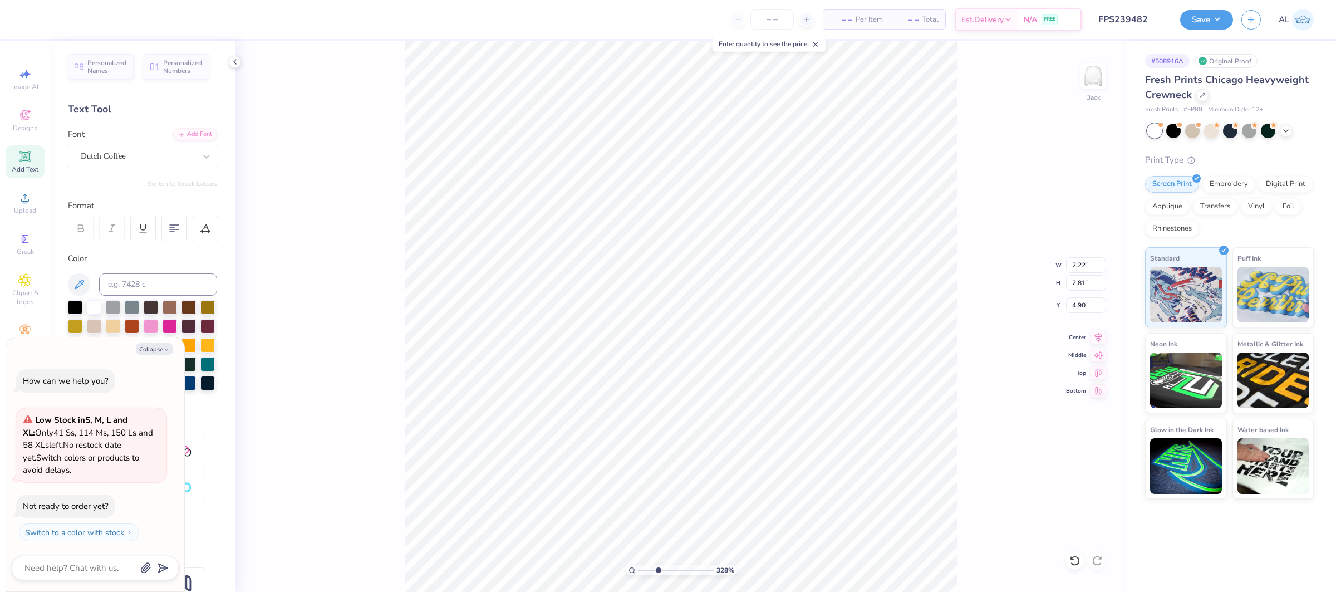
type input "5.43"
type input "5.30"
type textarea "x"
type input "2.22"
type input "2.81"
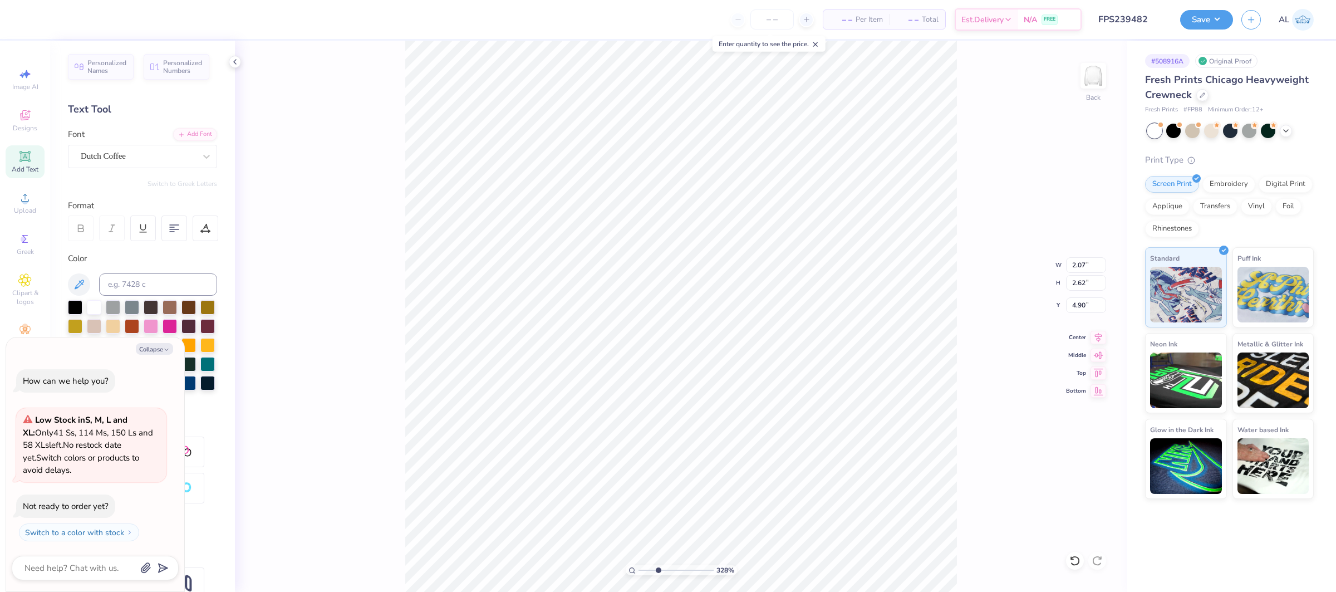
click at [340, 274] on div "328 % Back W 2.07 2.07 " H 2.62 2.62 " Y 4.90 4.90 " Center Middle Top Bottom" at bounding box center [681, 316] width 893 height 551
drag, startPoint x: 654, startPoint y: 569, endPoint x: 627, endPoint y: 566, distance: 27.5
click at [628, 568] on div "100 %" at bounding box center [681, 570] width 111 height 10
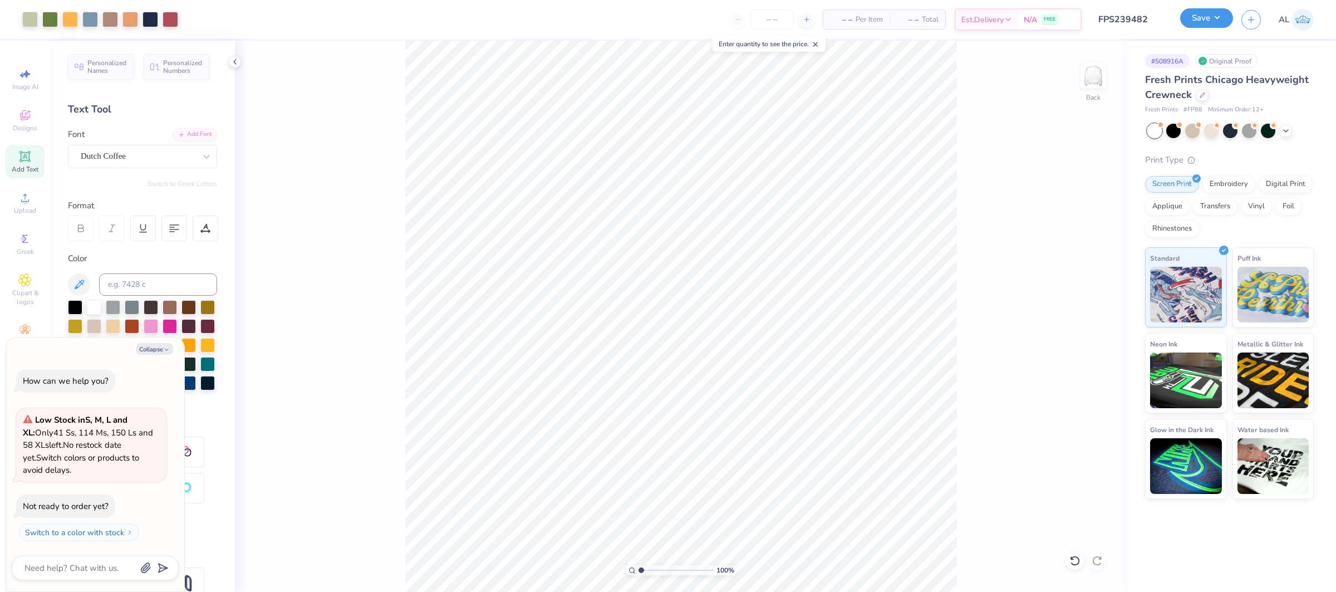
click at [1204, 16] on button "Save" at bounding box center [1206, 17] width 53 height 19
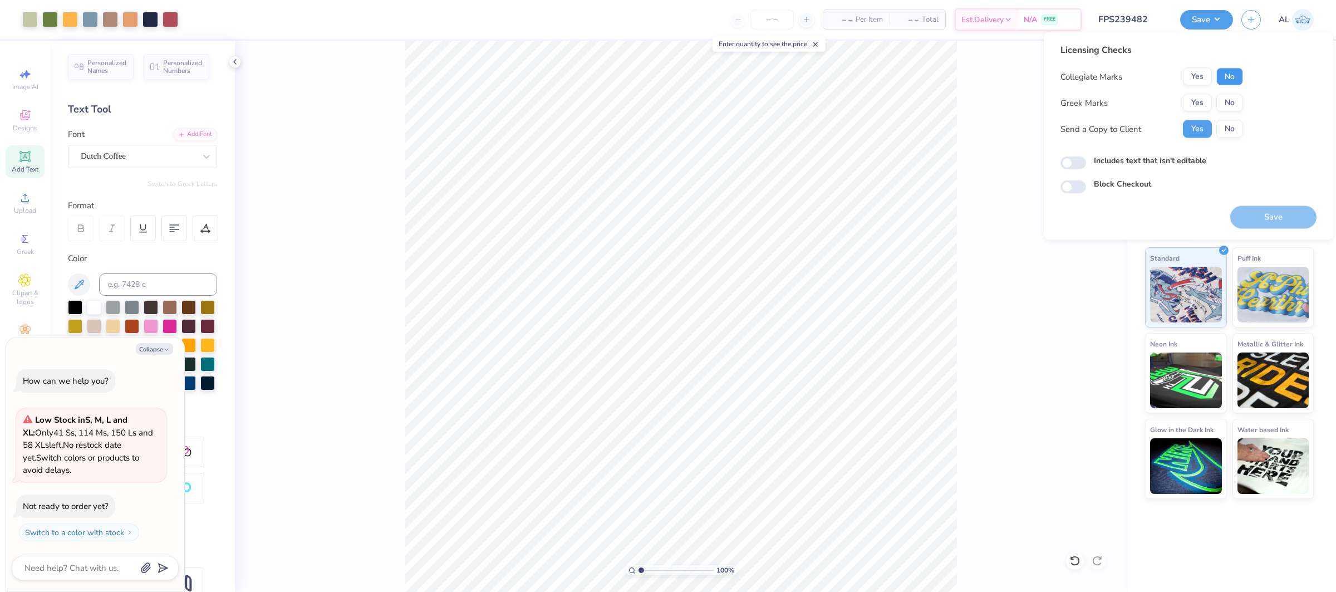
click at [1234, 76] on button "No" at bounding box center [1230, 77] width 27 height 18
click at [1199, 102] on button "Yes" at bounding box center [1197, 103] width 29 height 18
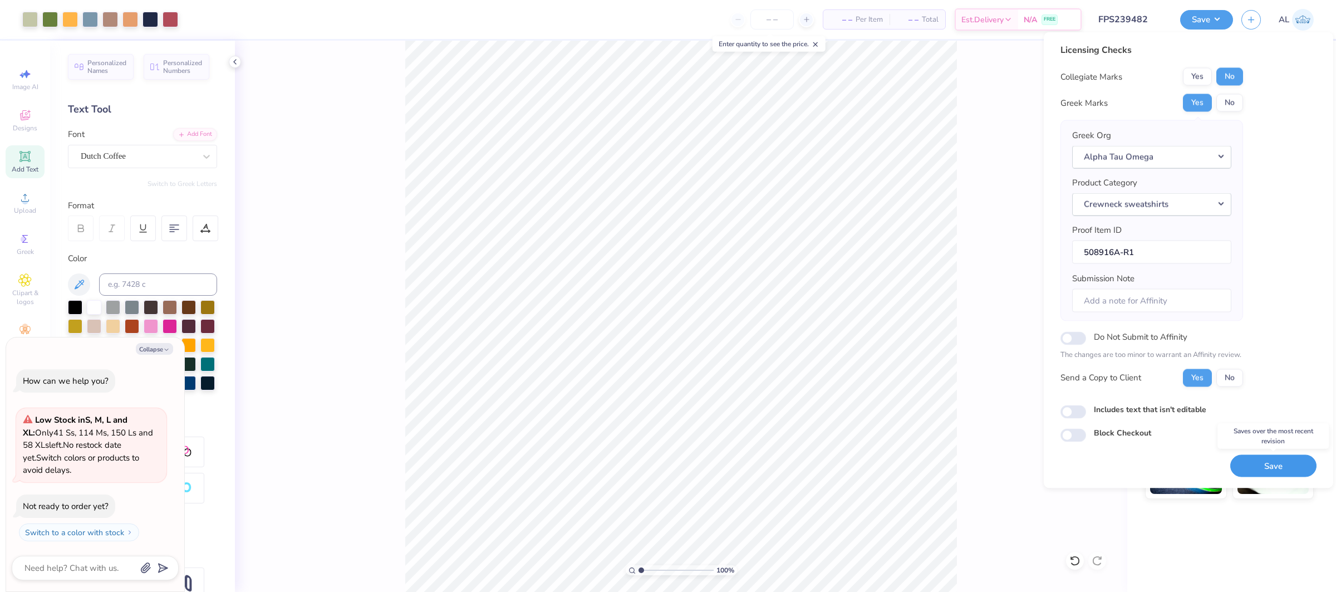
click at [1269, 464] on button "Save" at bounding box center [1273, 465] width 86 height 23
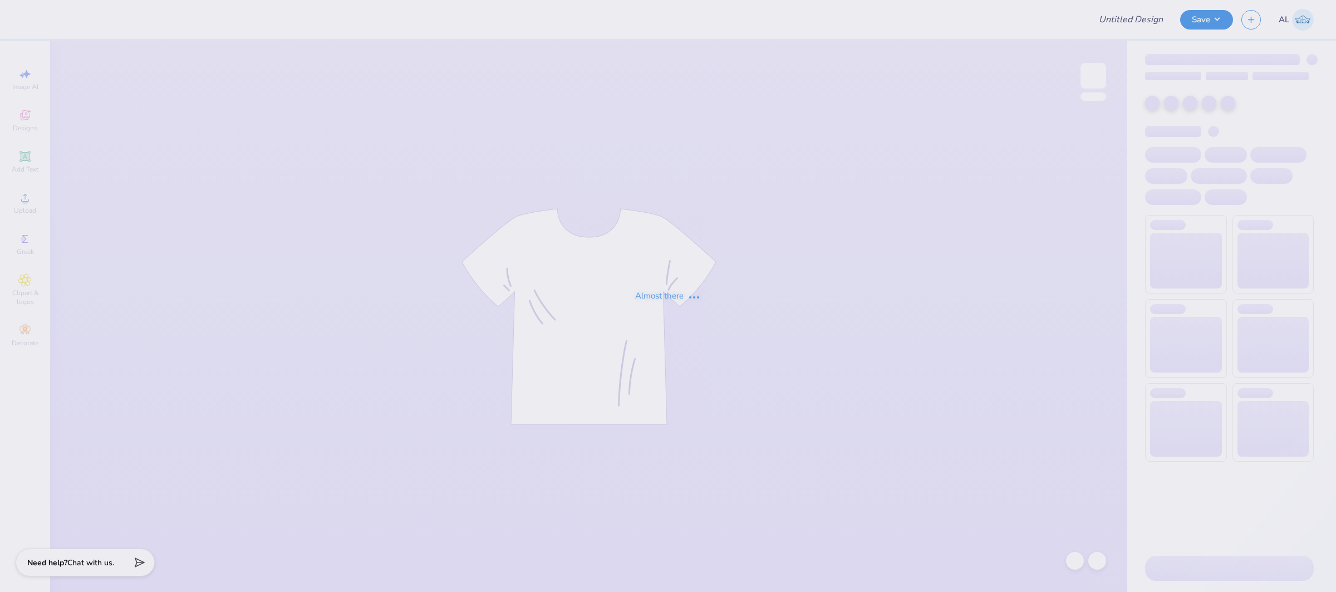
type input "FPS238469"
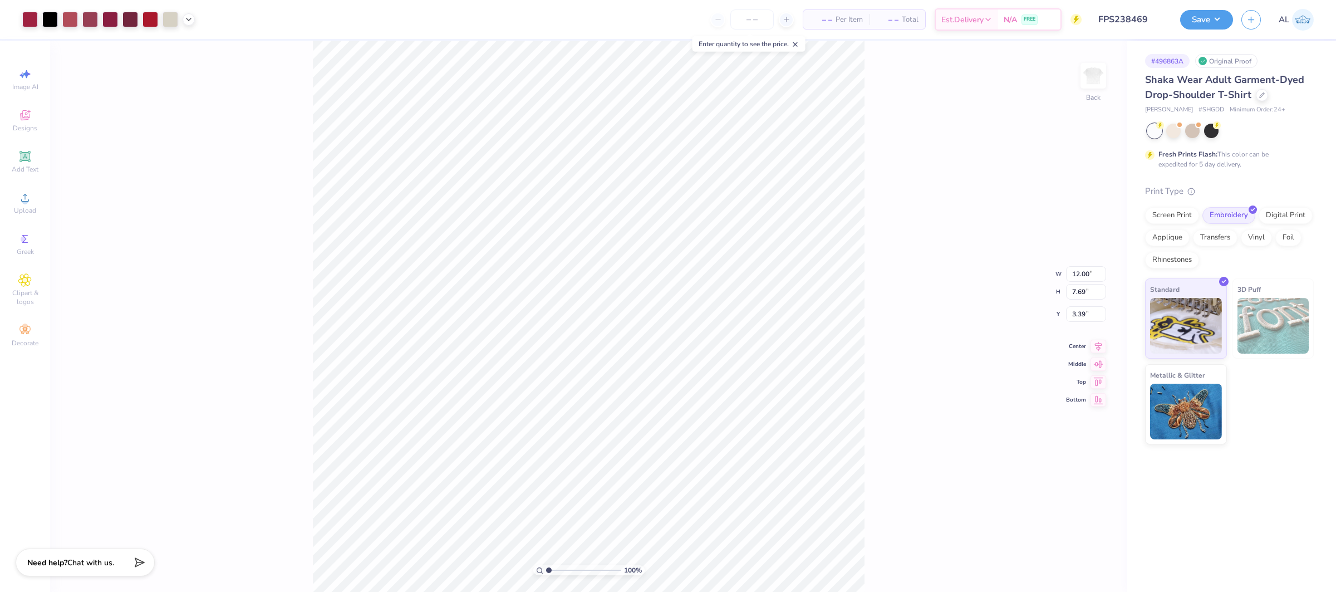
type input "8.74"
type input "1.33"
type input "2.50"
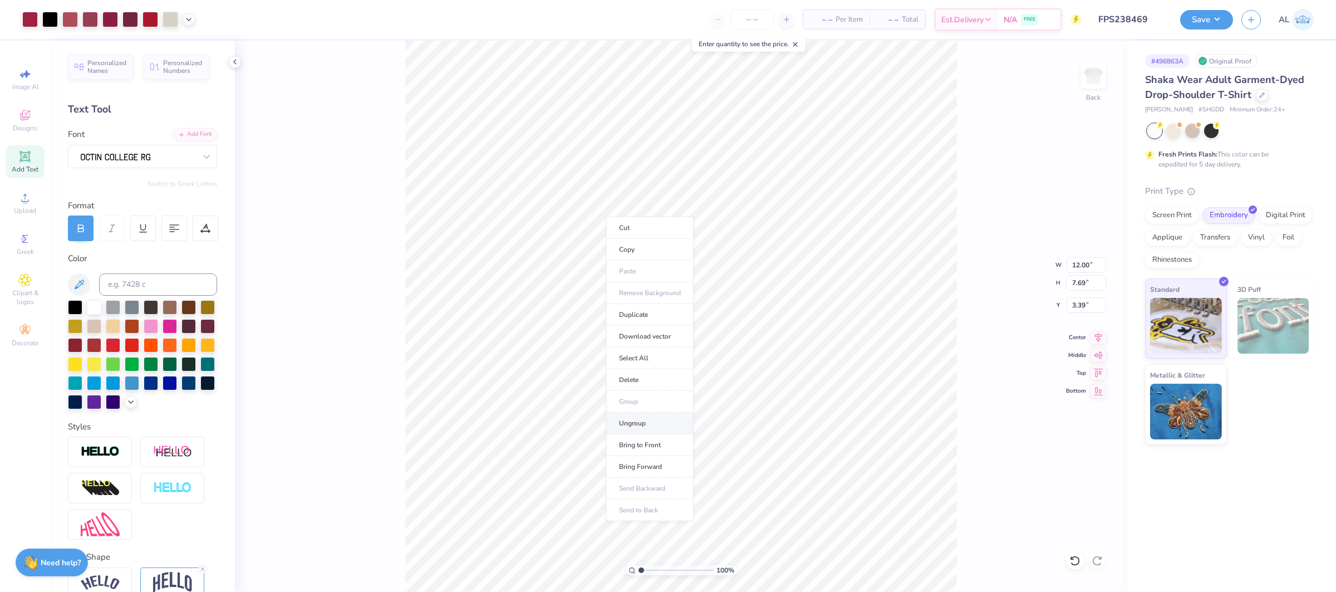
click at [651, 425] on li "Ungroup" at bounding box center [649, 424] width 87 height 22
click at [784, 454] on li "Ungroup" at bounding box center [794, 456] width 87 height 22
click at [724, 434] on li "Group" at bounding box center [728, 434] width 87 height 22
type input "7.76"
click at [1076, 264] on input "12.00" at bounding box center [1086, 265] width 40 height 16
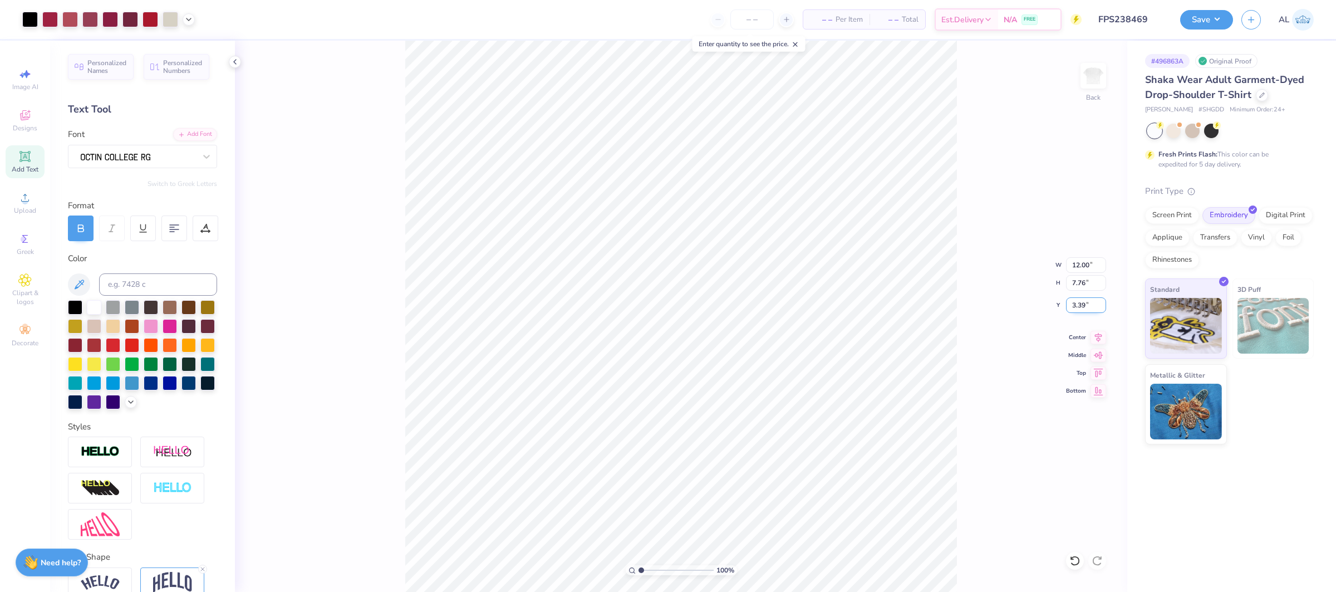
click at [1078, 302] on input "3.39" at bounding box center [1086, 305] width 40 height 16
type input "3.00"
click at [1099, 340] on icon at bounding box center [1099, 335] width 16 height 13
click at [1200, 21] on button "Save" at bounding box center [1206, 17] width 53 height 19
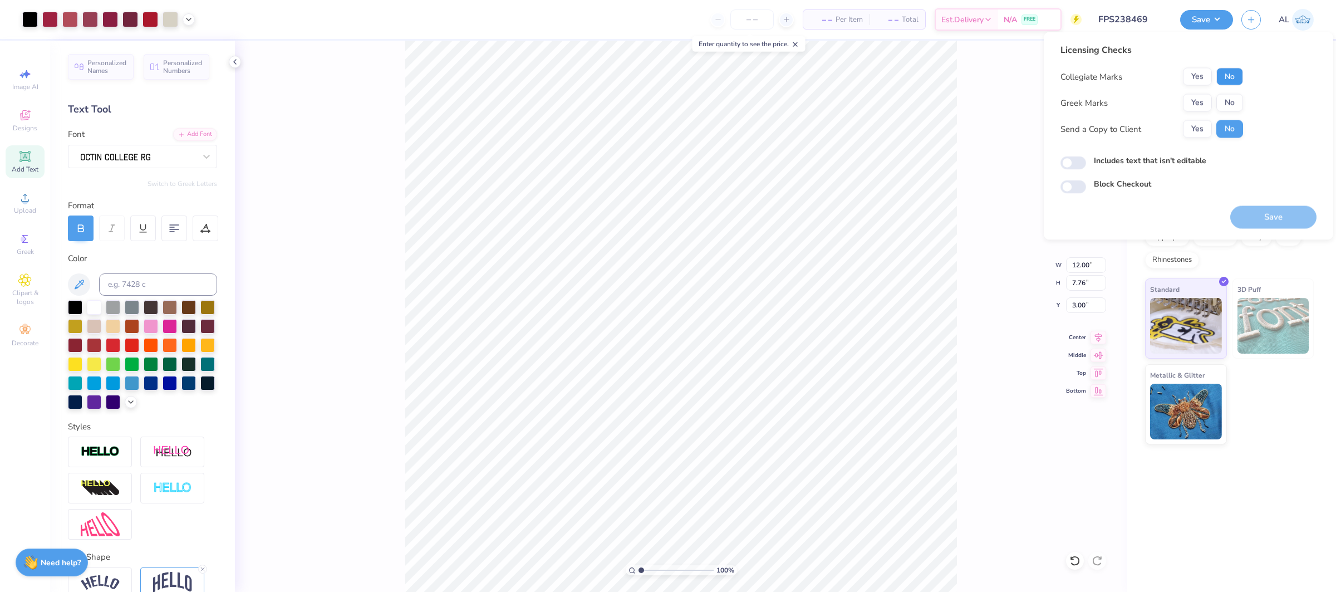
click at [1225, 77] on button "No" at bounding box center [1230, 77] width 27 height 18
click at [1232, 96] on button "No" at bounding box center [1230, 103] width 27 height 18
click at [1245, 211] on button "Save" at bounding box center [1273, 217] width 86 height 23
